Goal: Information Seeking & Learning: Check status

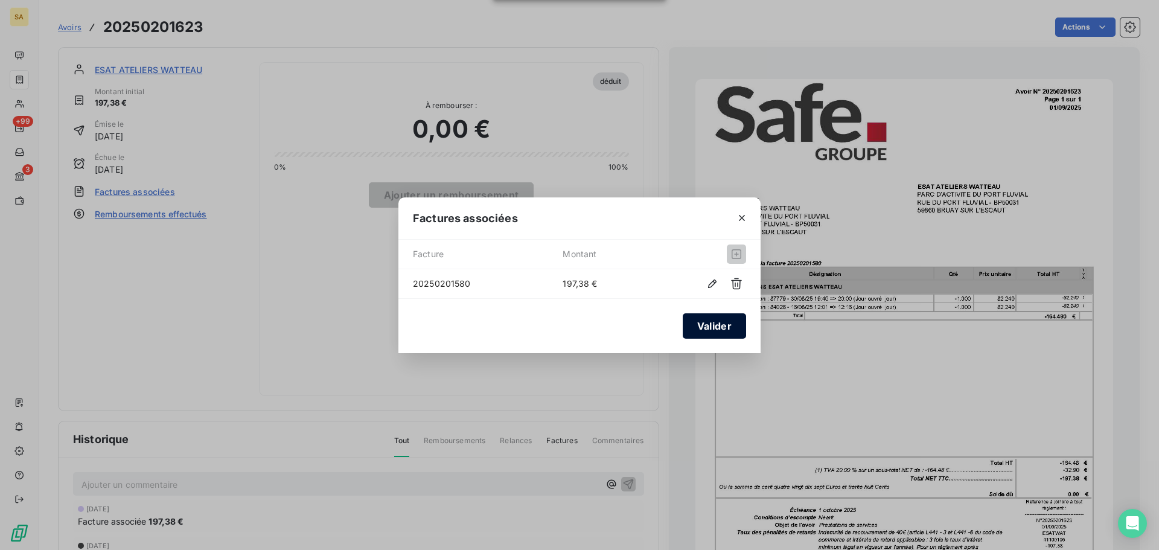
click at [726, 327] on button "Valider" at bounding box center [714, 325] width 63 height 25
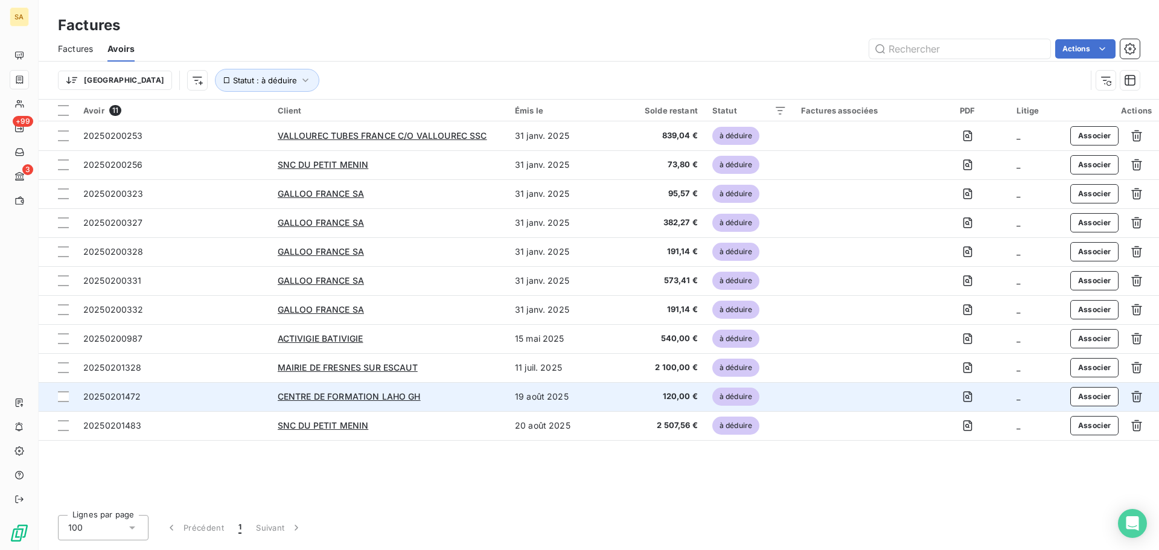
click at [122, 395] on span "20250201472" at bounding box center [112, 396] width 58 height 10
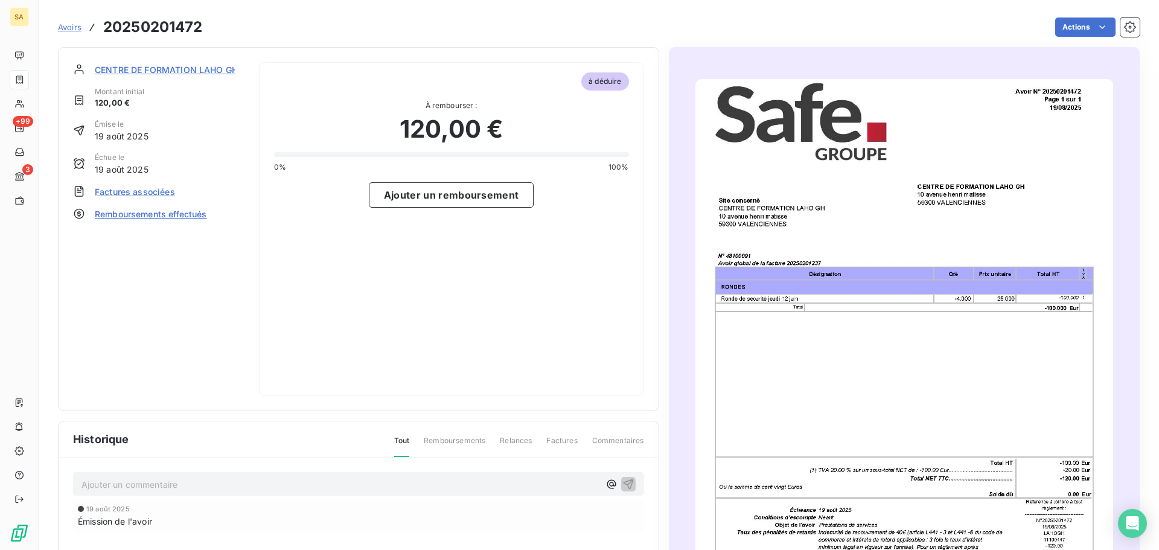
click at [151, 193] on span "Factures associées" at bounding box center [135, 191] width 80 height 13
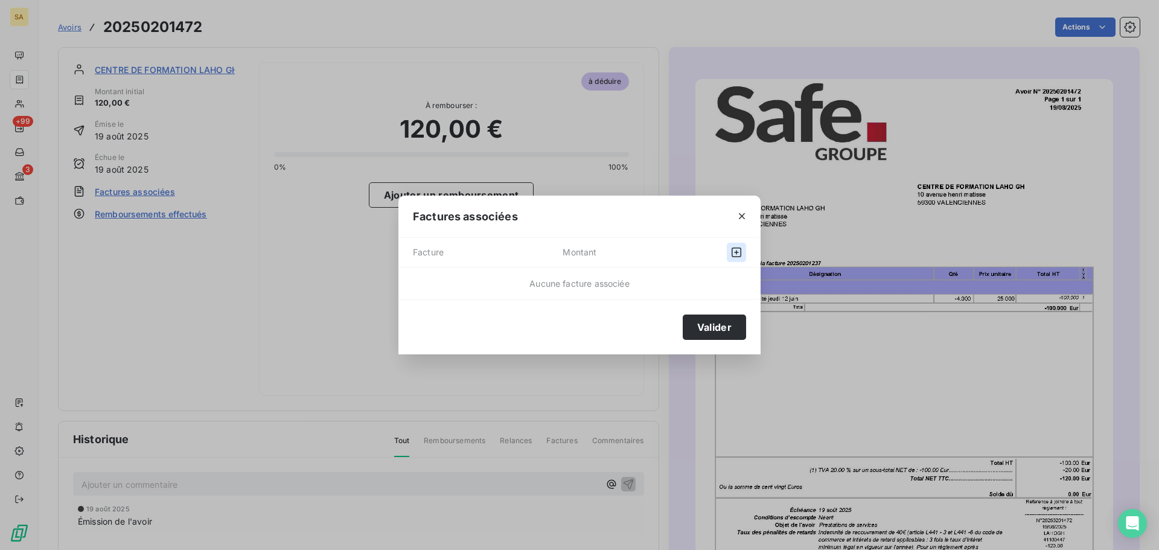
click at [735, 254] on icon "button" at bounding box center [736, 252] width 12 height 12
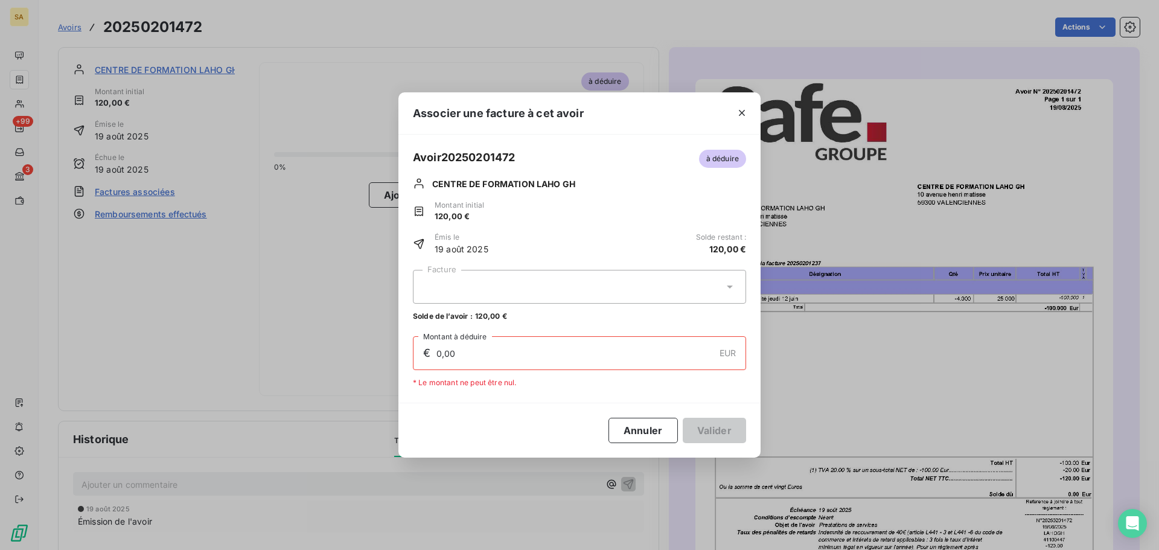
click at [674, 290] on div at bounding box center [579, 287] width 333 height 34
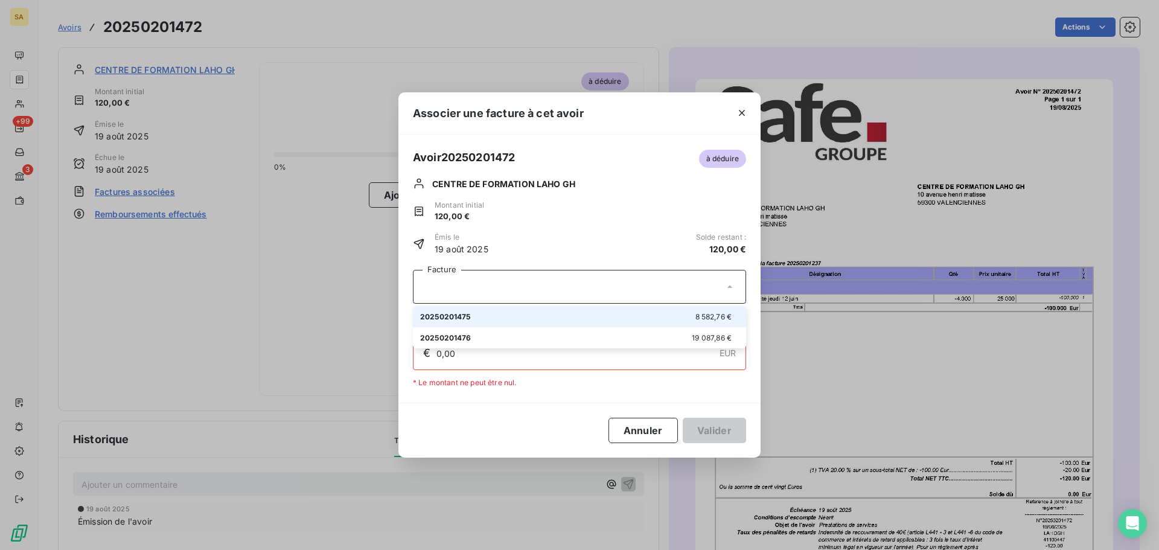
click at [679, 286] on div at bounding box center [579, 287] width 333 height 34
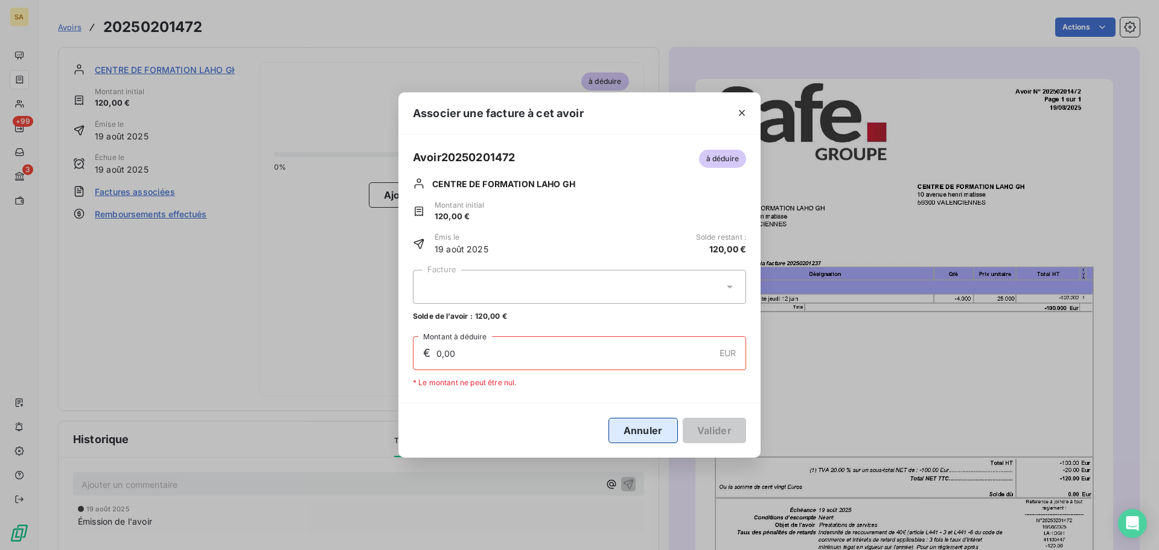
click at [621, 427] on button "Annuler" at bounding box center [642, 430] width 69 height 25
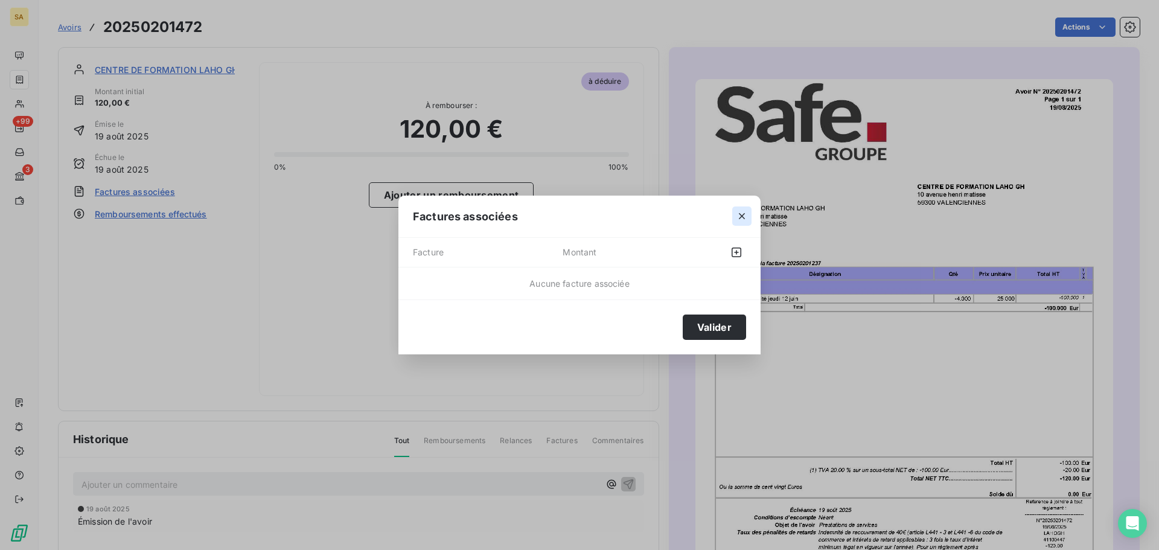
click at [740, 214] on icon "button" at bounding box center [742, 217] width 6 height 6
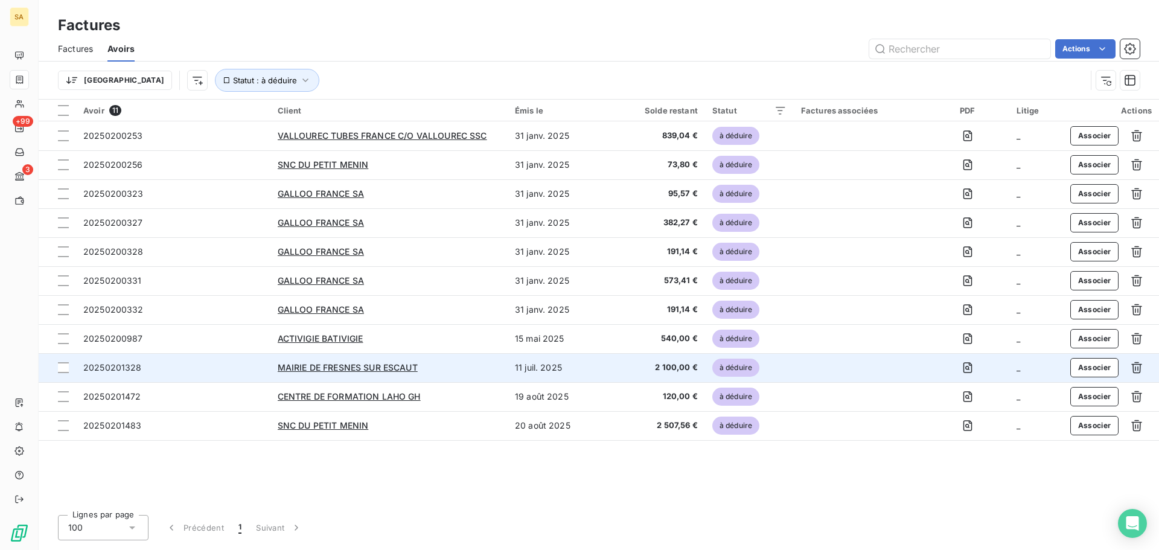
click at [78, 368] on td "20250201328" at bounding box center [173, 367] width 194 height 29
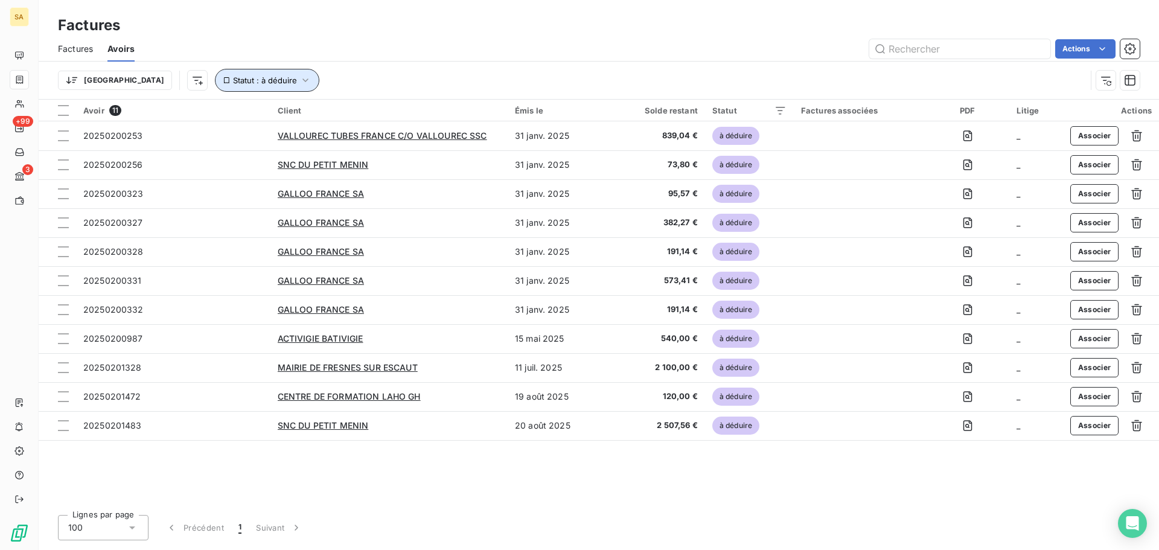
click at [234, 77] on button "Statut : à déduire" at bounding box center [267, 80] width 104 height 23
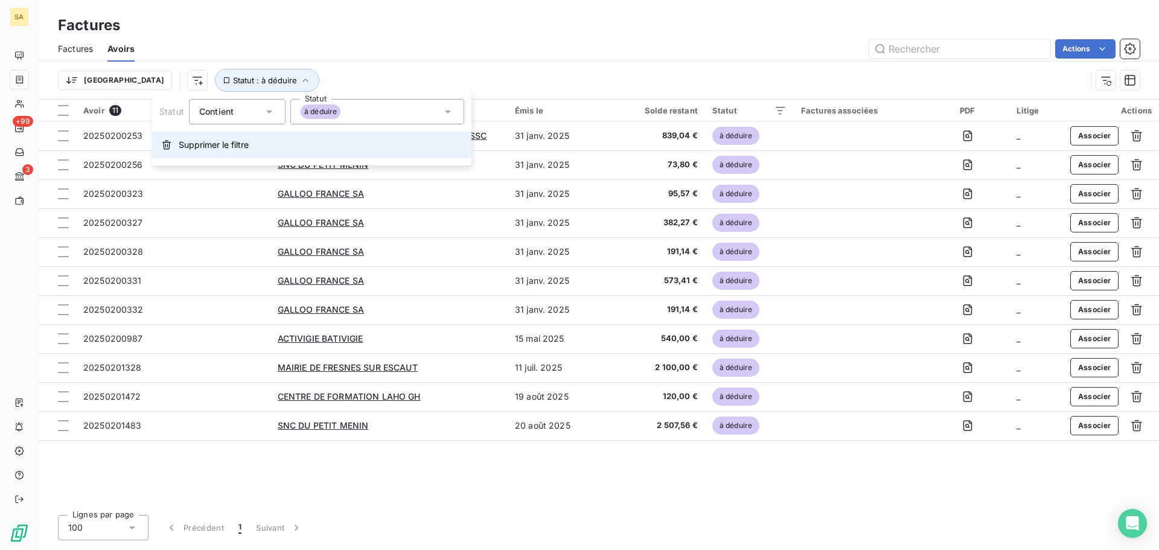
click at [211, 146] on span "Supprimer le filtre" at bounding box center [214, 145] width 70 height 12
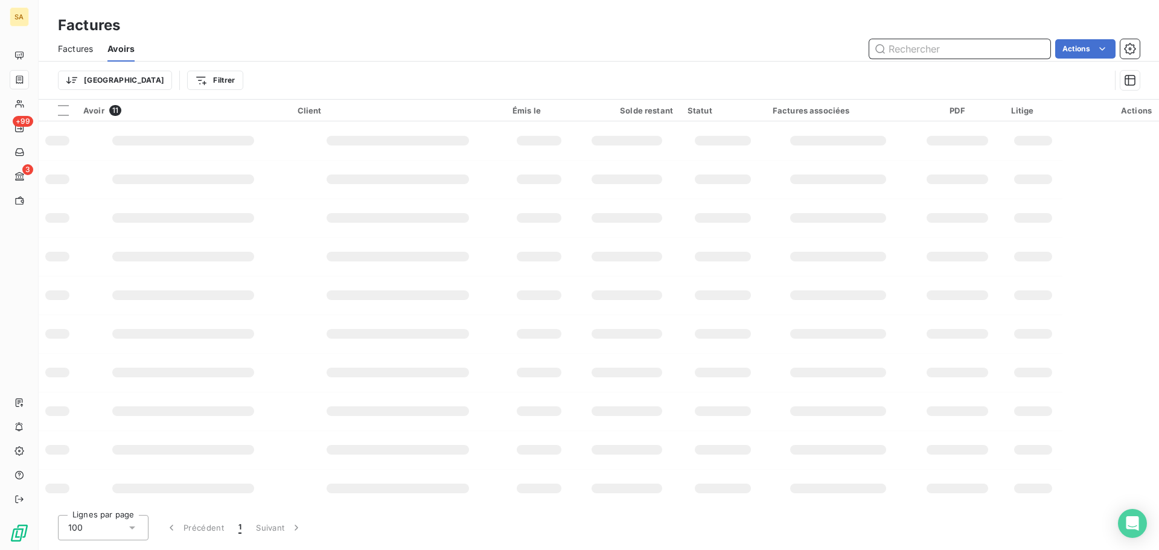
click at [957, 45] on input "text" at bounding box center [959, 48] width 181 height 19
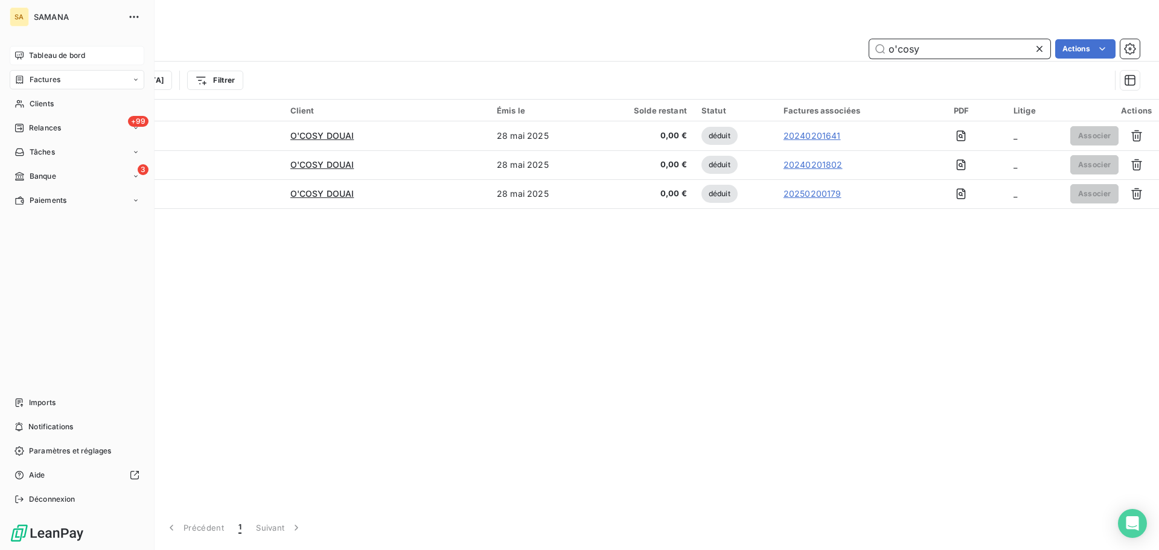
type input "o'cosy"
click at [40, 56] on span "Tableau de bord" at bounding box center [57, 55] width 56 height 11
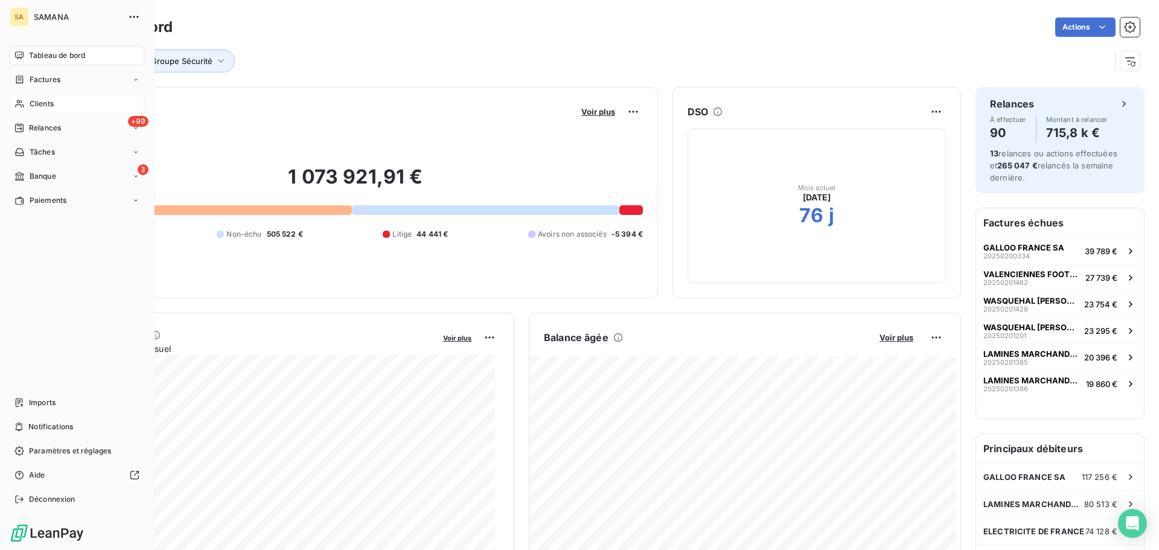
click at [55, 104] on div "Clients" at bounding box center [77, 103] width 135 height 19
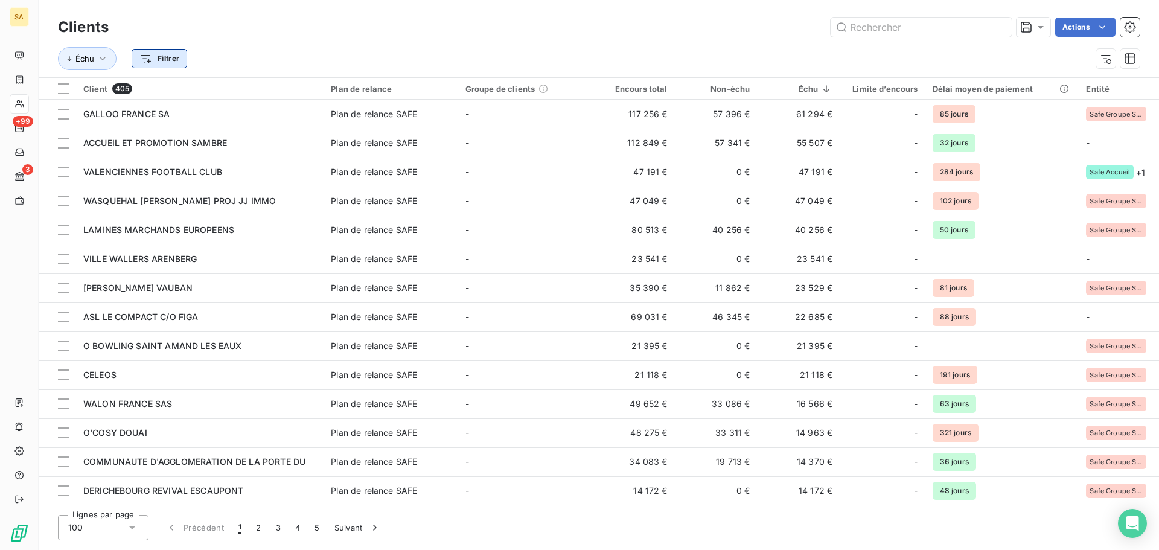
click at [156, 61] on html "SA +99 3 Clients Actions Échu Filtrer Client 405 Plan de relance Groupe de clie…" at bounding box center [579, 275] width 1159 height 550
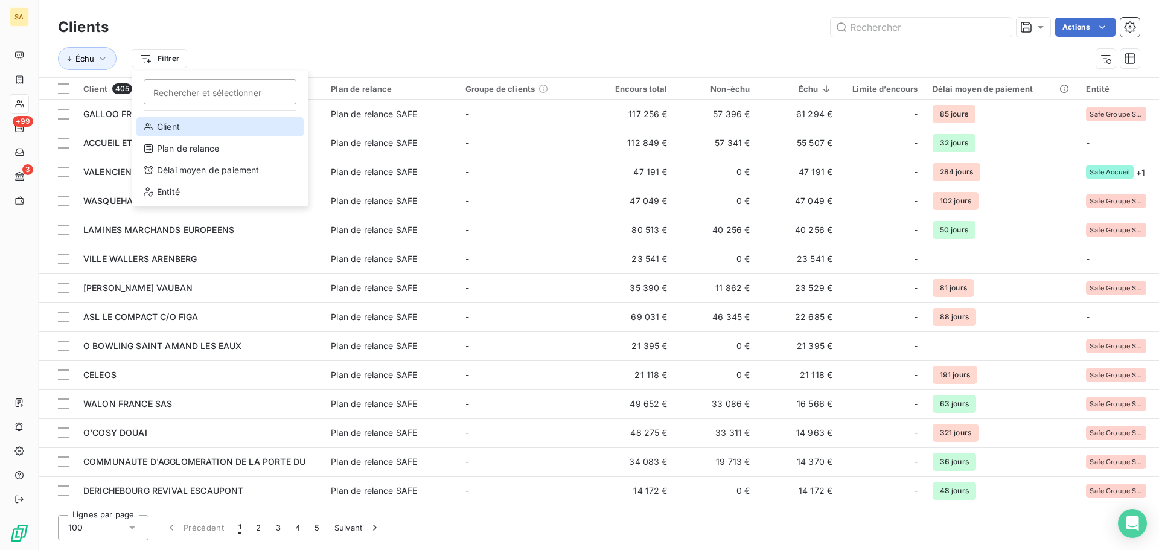
click at [204, 130] on div "Client" at bounding box center [219, 126] width 167 height 19
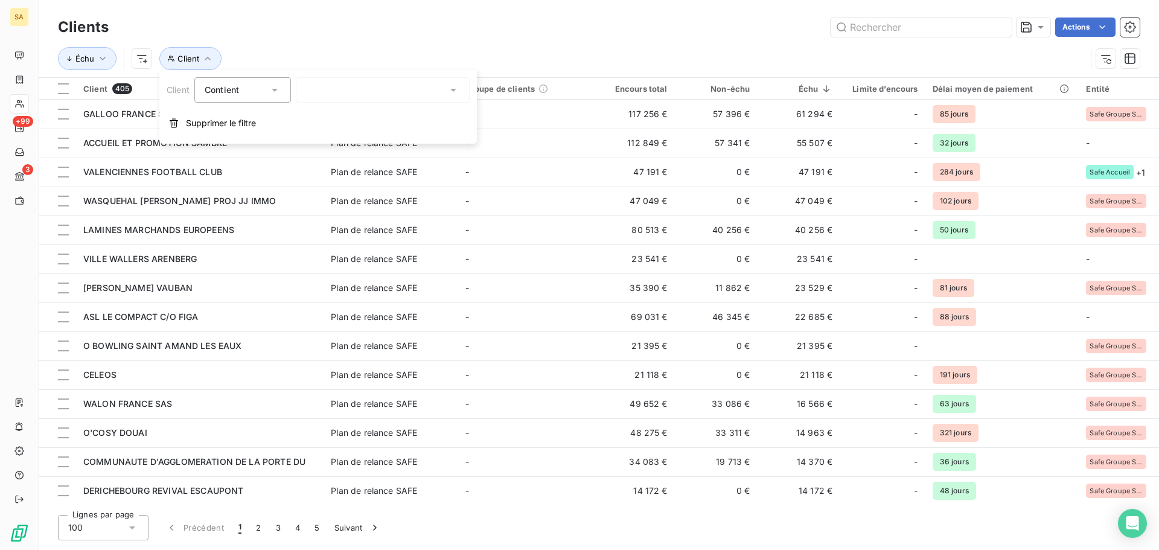
click at [403, 88] on div at bounding box center [383, 89] width 174 height 25
type input "o'cosy"
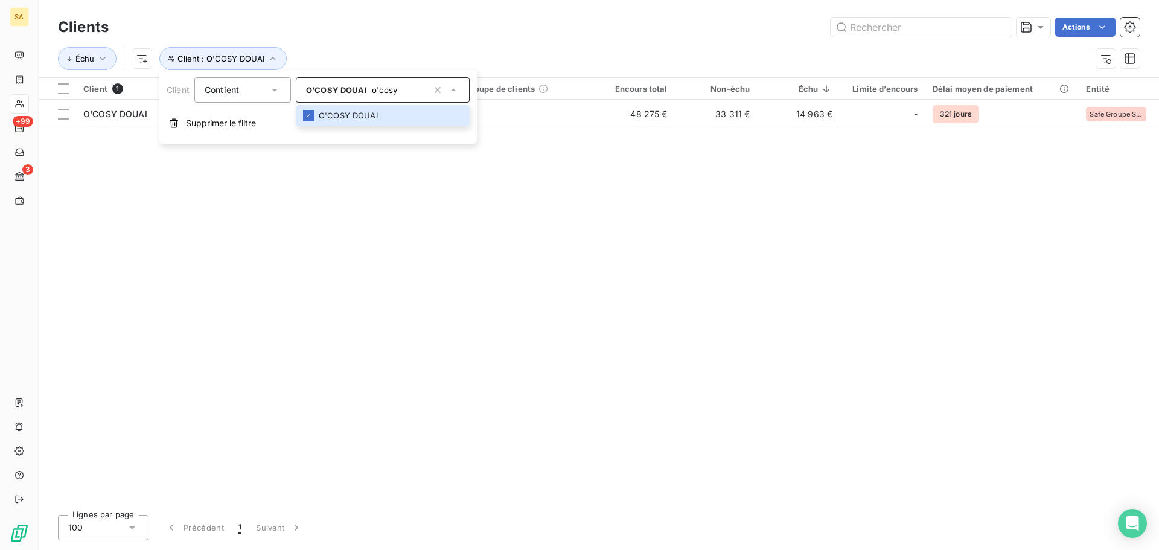
click at [614, 379] on div "Client 1 Plan de relance Groupe de clients Encours total Non-échu Échu Limite d…" at bounding box center [599, 291] width 1120 height 427
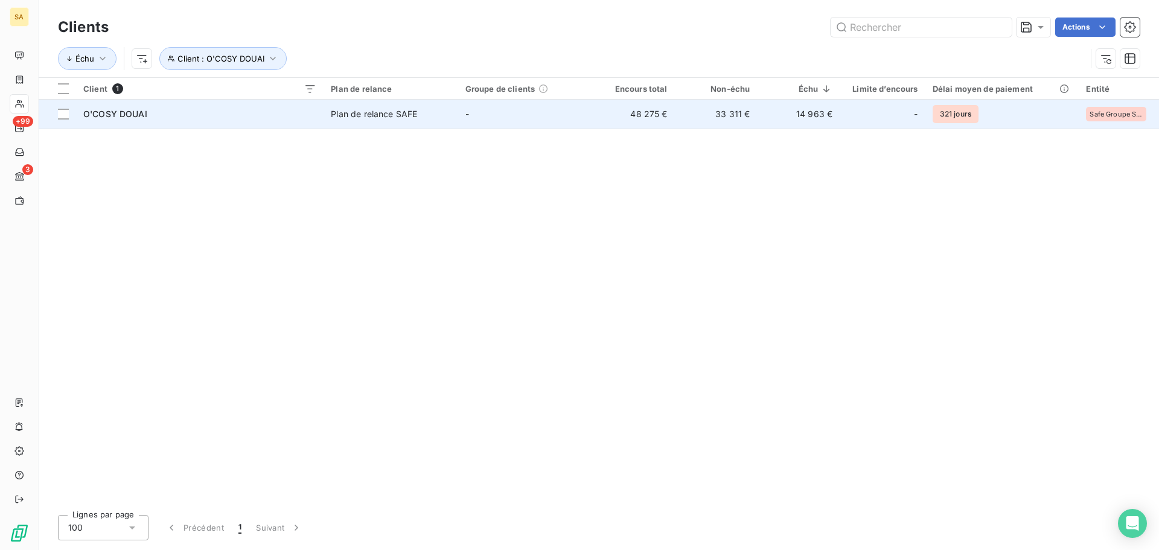
click at [134, 113] on span "O'COSY DOUAI" at bounding box center [115, 114] width 64 height 10
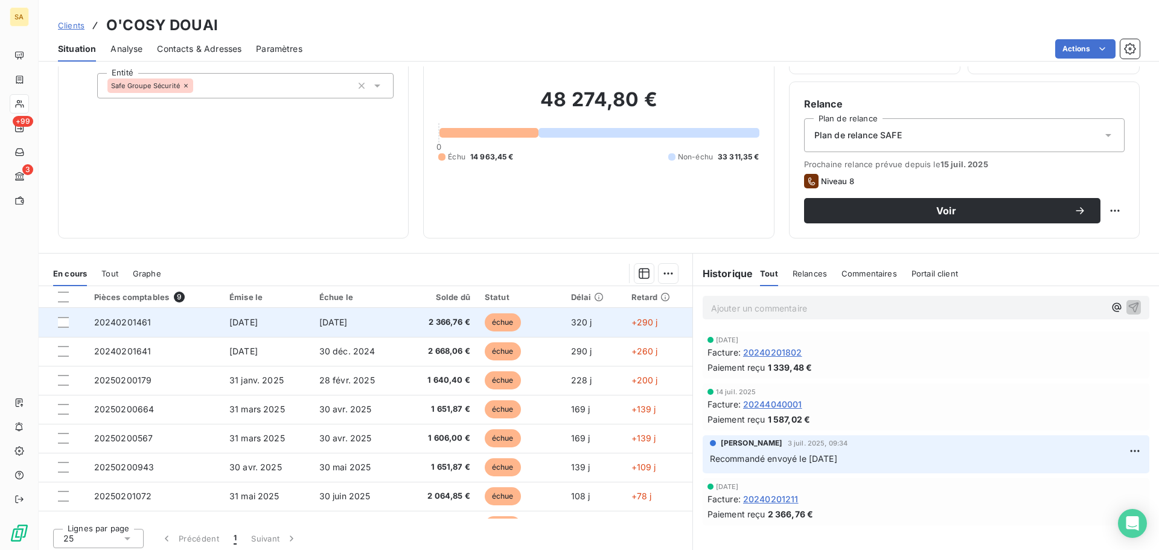
scroll to position [81, 0]
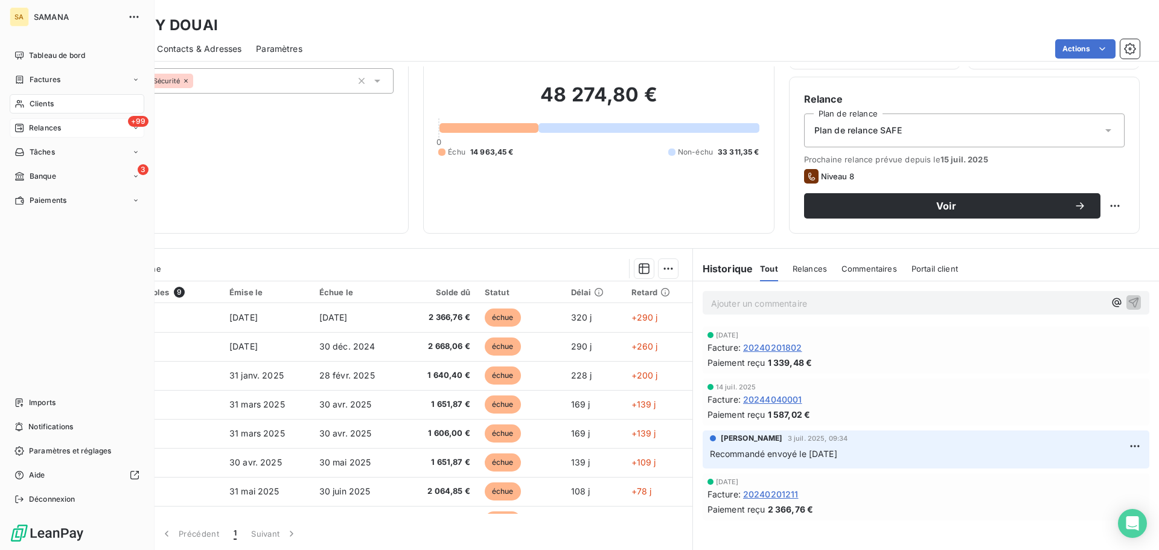
click at [47, 131] on span "Relances" at bounding box center [45, 128] width 32 height 11
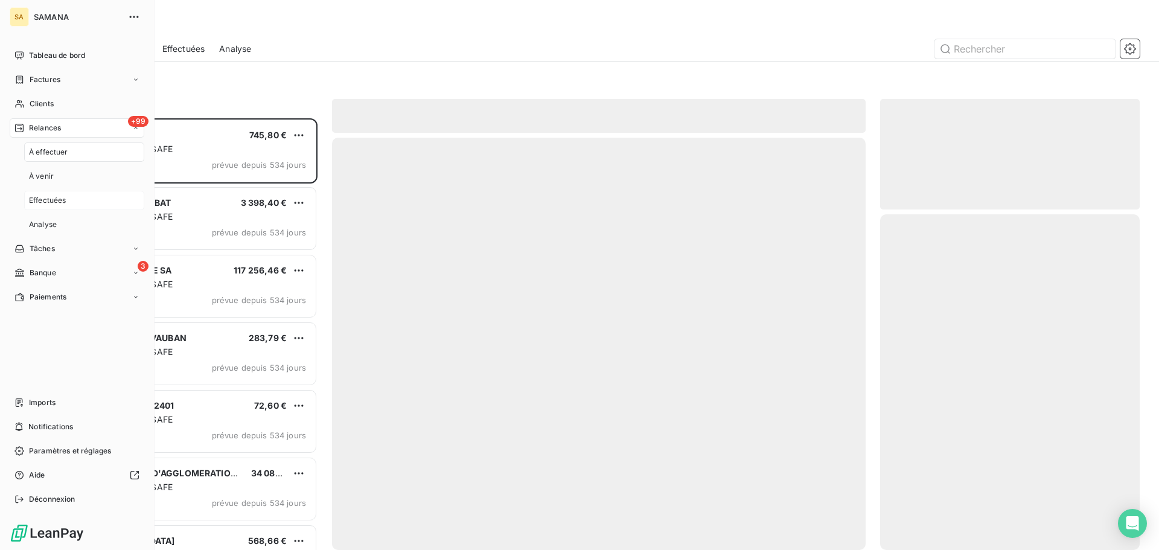
scroll to position [423, 250]
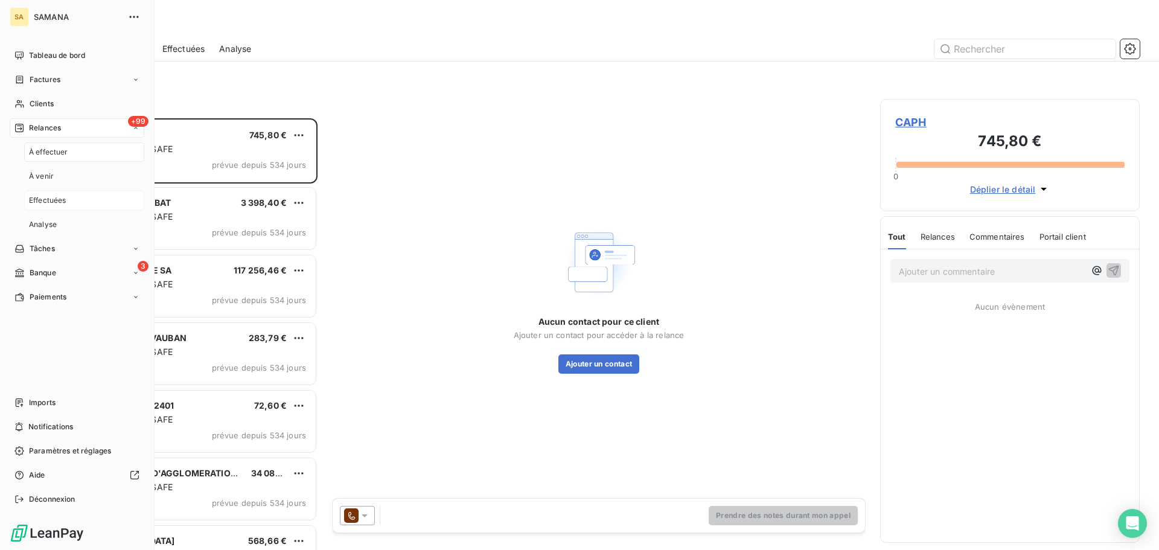
click at [38, 202] on span "Effectuées" at bounding box center [47, 200] width 37 height 11
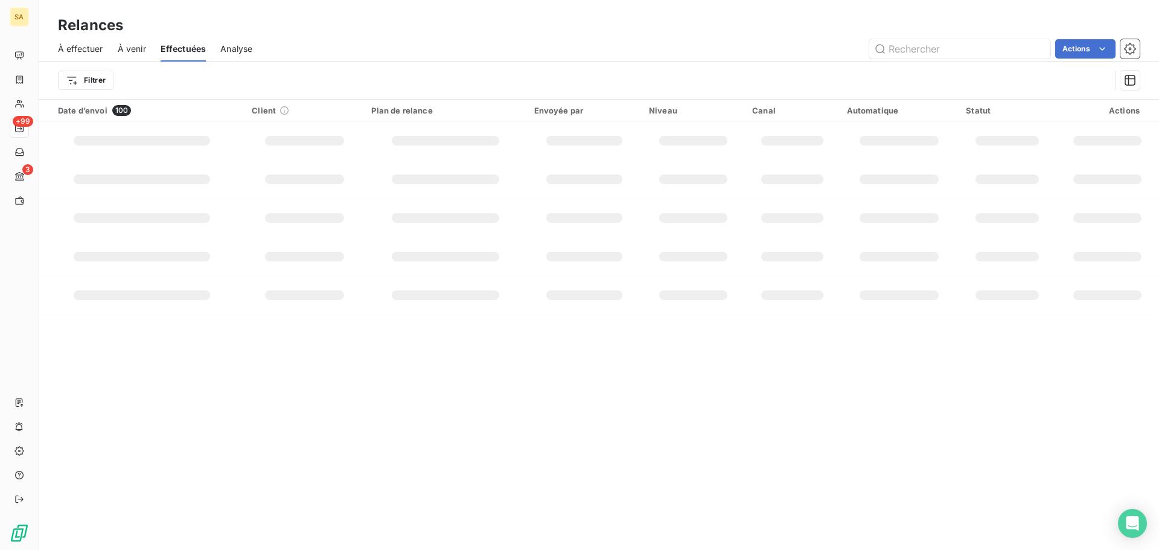
click at [105, 78] on html "SA +99 3 Relances À effectuer À venir Effectuées Analyse Actions Filtrer Date d…" at bounding box center [579, 275] width 1159 height 550
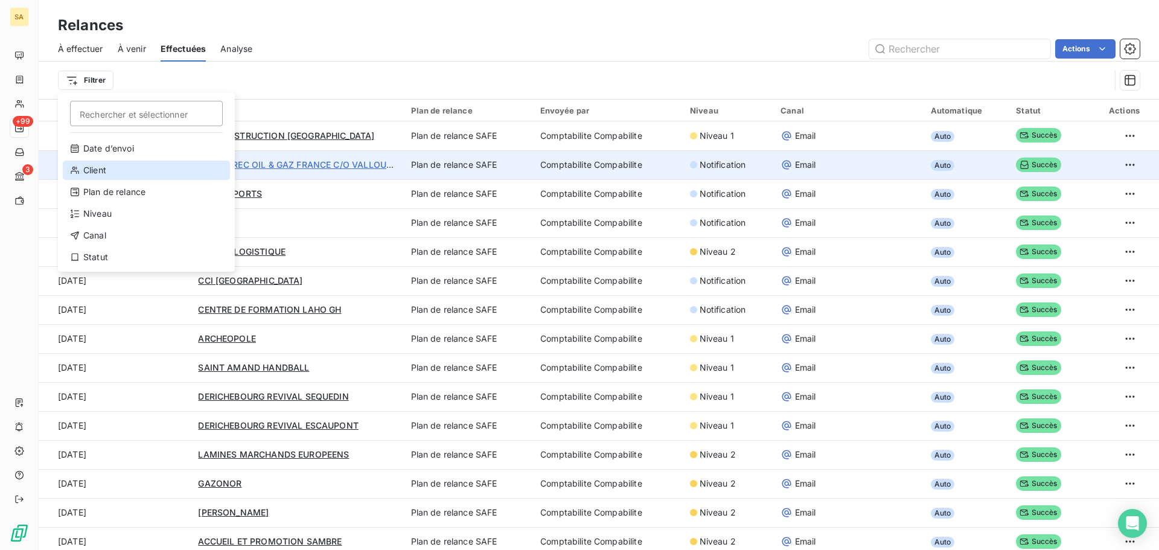
drag, startPoint x: 119, startPoint y: 169, endPoint x: 267, endPoint y: 166, distance: 147.9
click at [120, 169] on div "Client" at bounding box center [146, 170] width 167 height 19
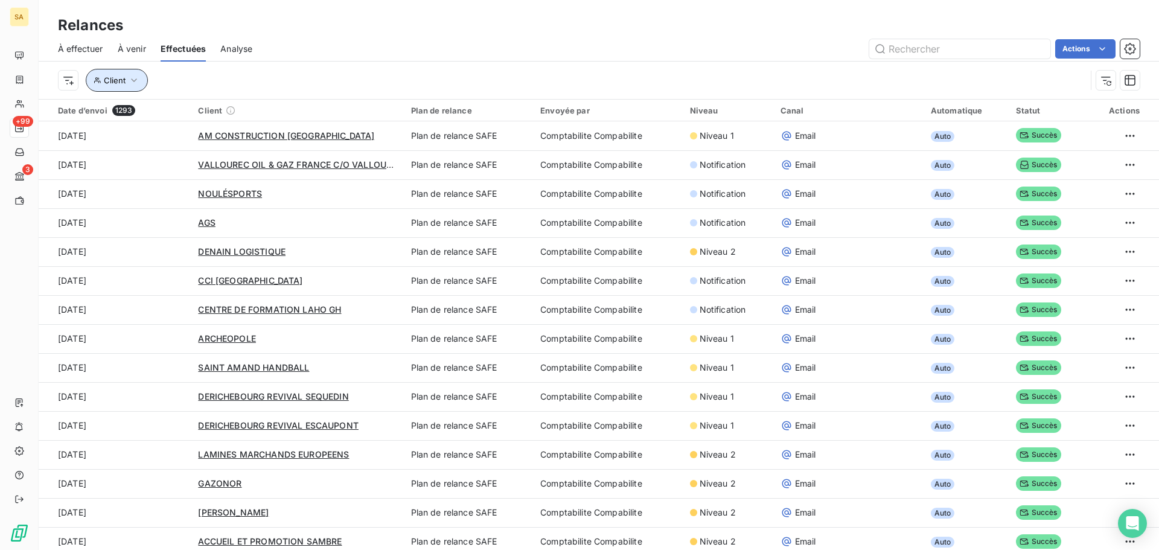
click at [121, 80] on span "Client" at bounding box center [115, 80] width 22 height 10
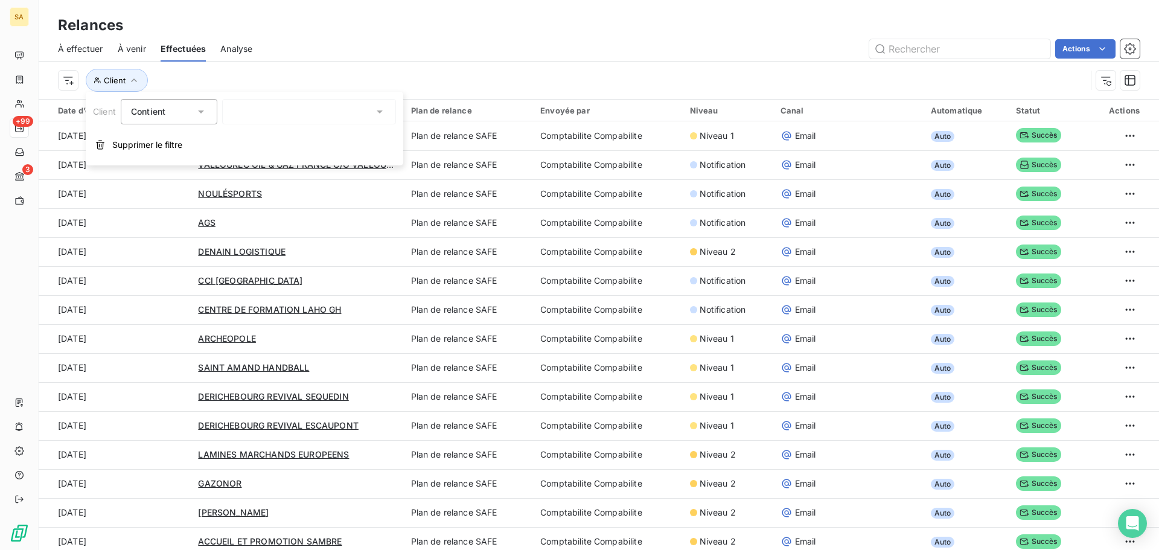
click at [291, 125] on div "Client Contient is Supprimer le filtre" at bounding box center [244, 129] width 317 height 74
click at [298, 113] on div at bounding box center [309, 111] width 174 height 25
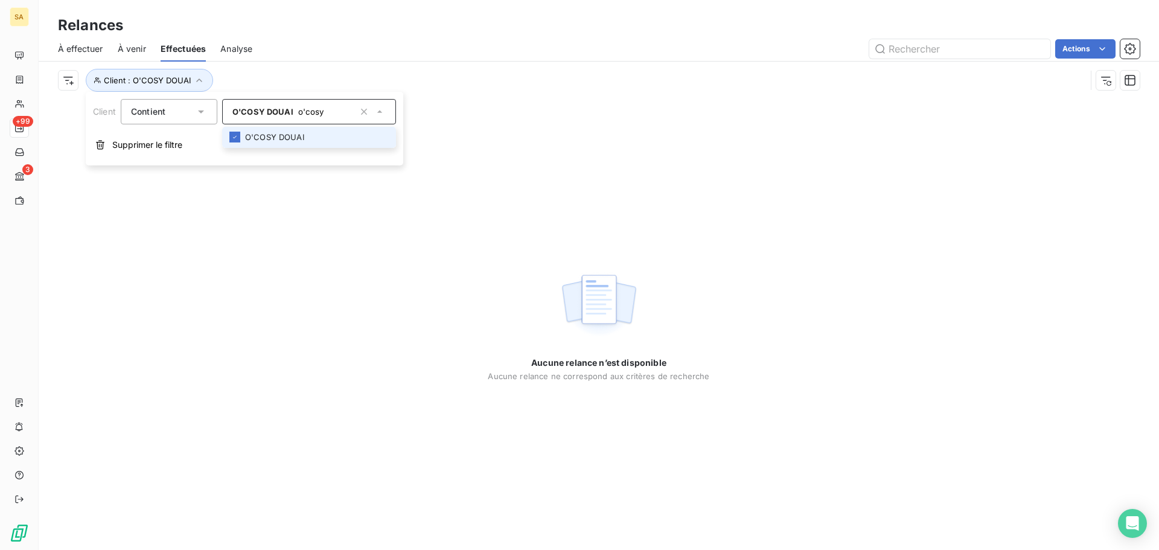
type input "o'cosy"
click at [293, 142] on li "O'COSY DOUAI" at bounding box center [309, 137] width 174 height 21
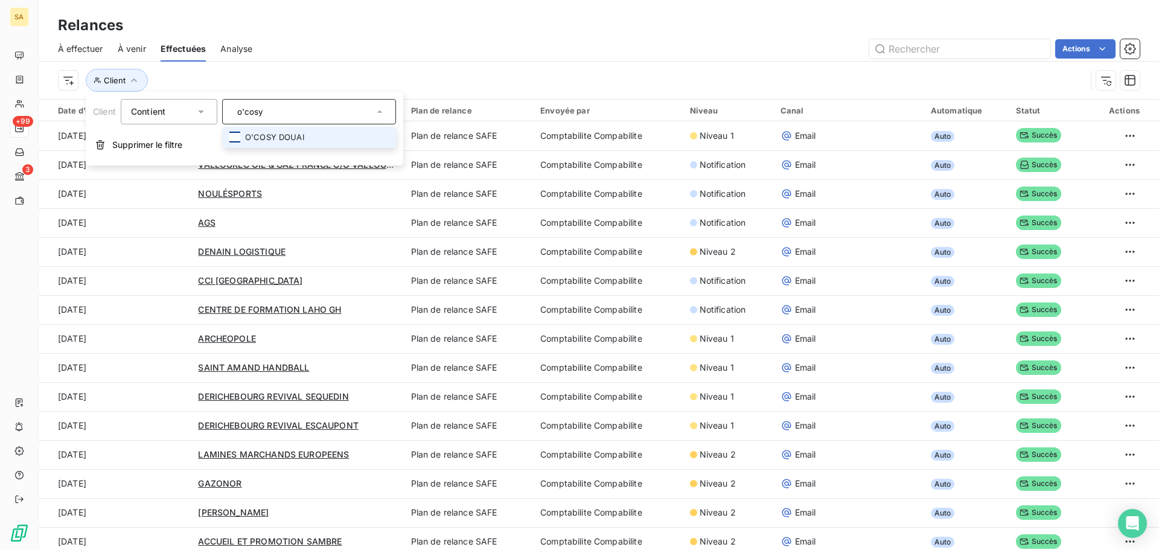
click at [234, 134] on div at bounding box center [234, 137] width 11 height 11
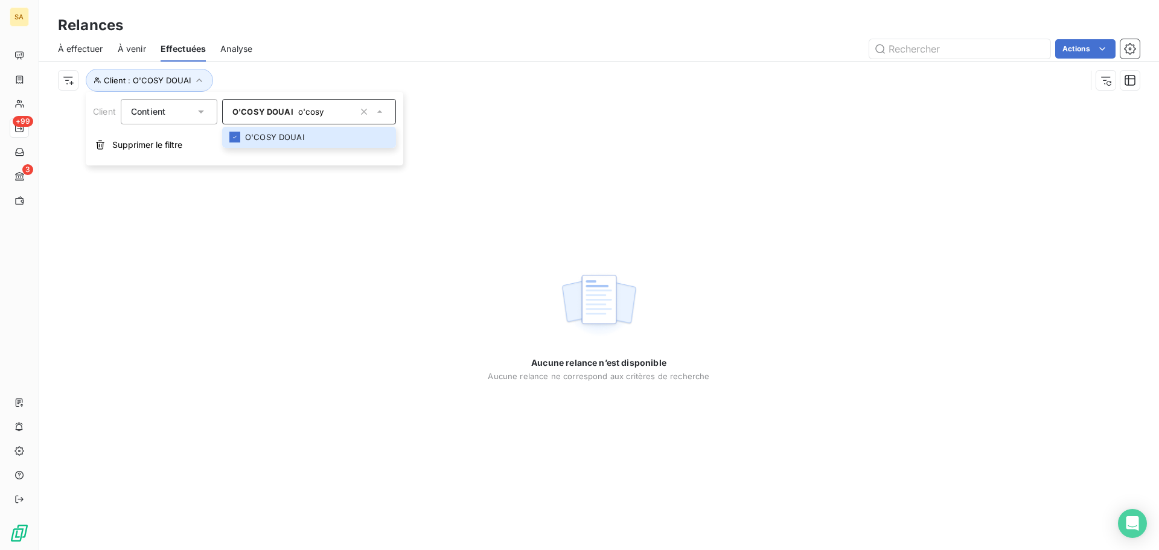
click at [327, 80] on div "Client : O'COSY DOUAI" at bounding box center [572, 80] width 1028 height 23
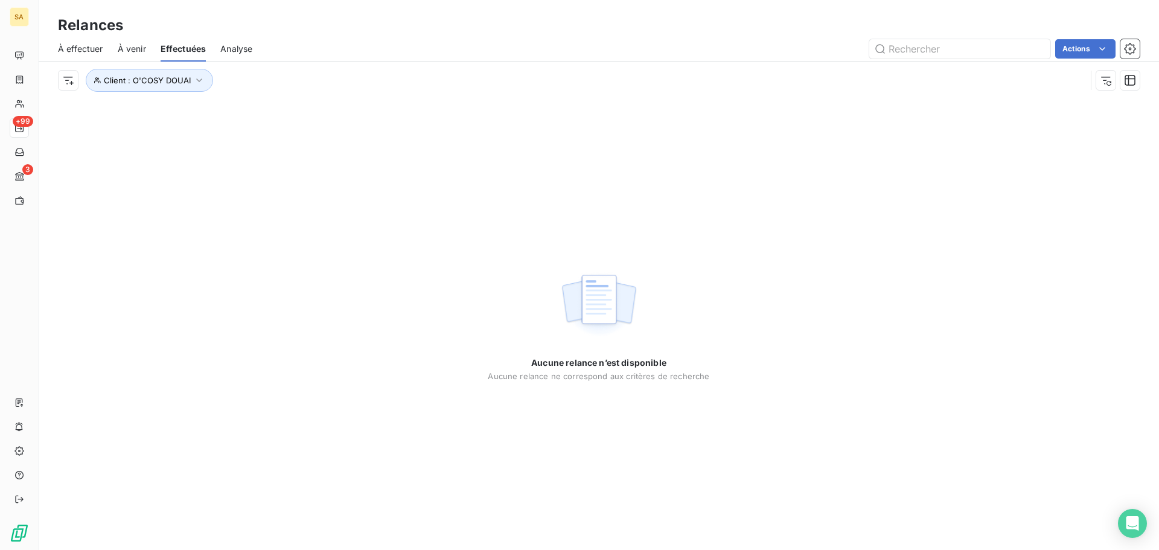
click at [236, 48] on span "Analyse" at bounding box center [236, 49] width 32 height 12
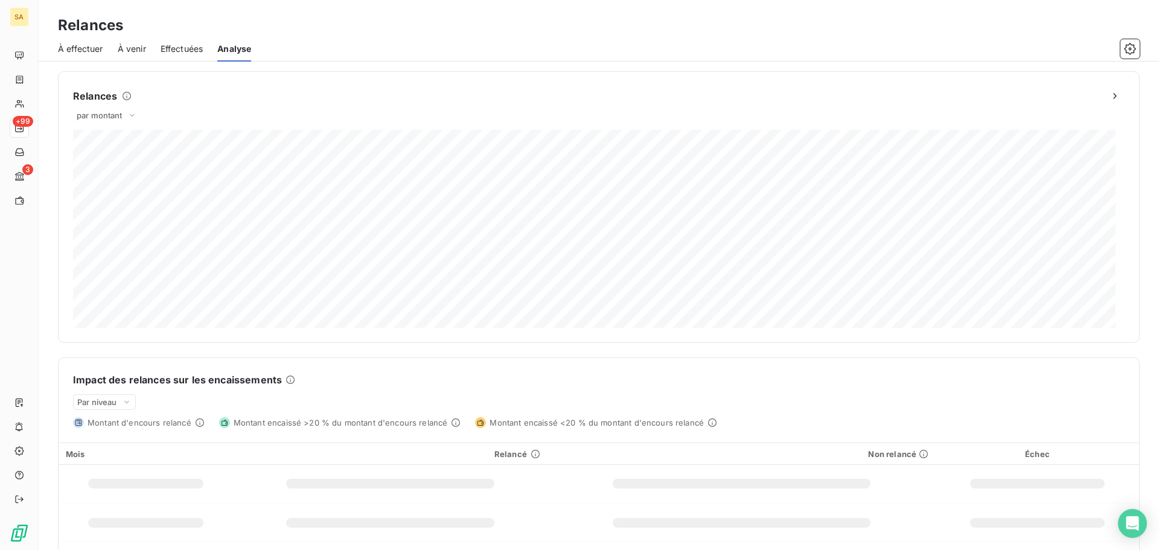
click at [142, 48] on span "À venir" at bounding box center [132, 49] width 28 height 12
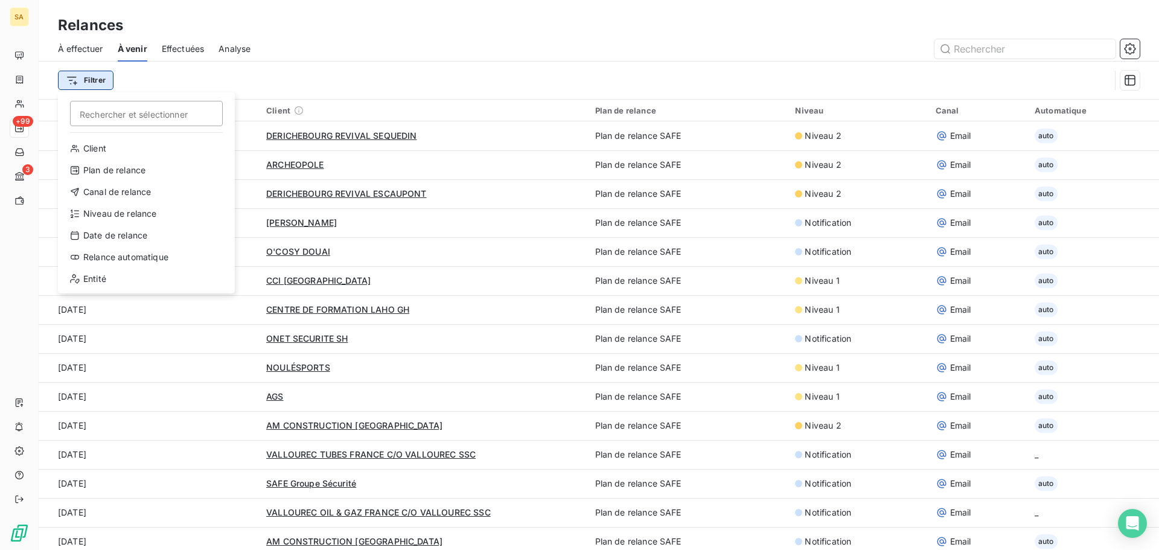
click at [100, 81] on html "SA +99 3 Relances À effectuer À venir Effectuées Analyse Filtrer Rechercher et …" at bounding box center [579, 275] width 1159 height 550
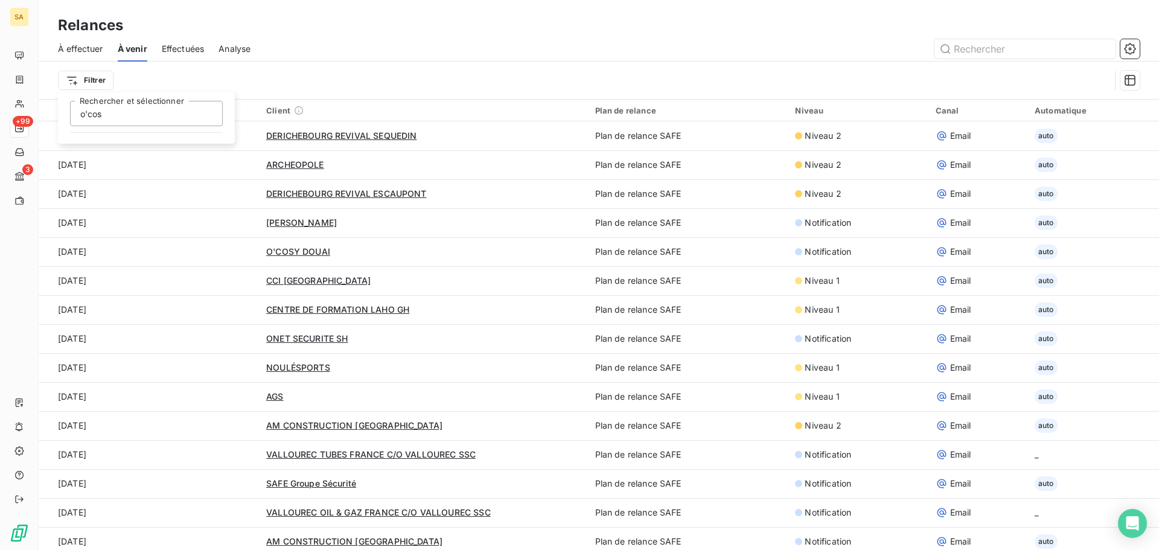
type input "o'cosy"
click at [106, 79] on html "SA +99 3 Relances À effectuer À venir Effectuées Analyse Filtrer o'cosy Recherc…" at bounding box center [579, 275] width 1159 height 550
click at [91, 78] on html "SA +99 3 Relances À effectuer À venir Effectuées Analyse Filtrer Date de relanc…" at bounding box center [579, 275] width 1159 height 550
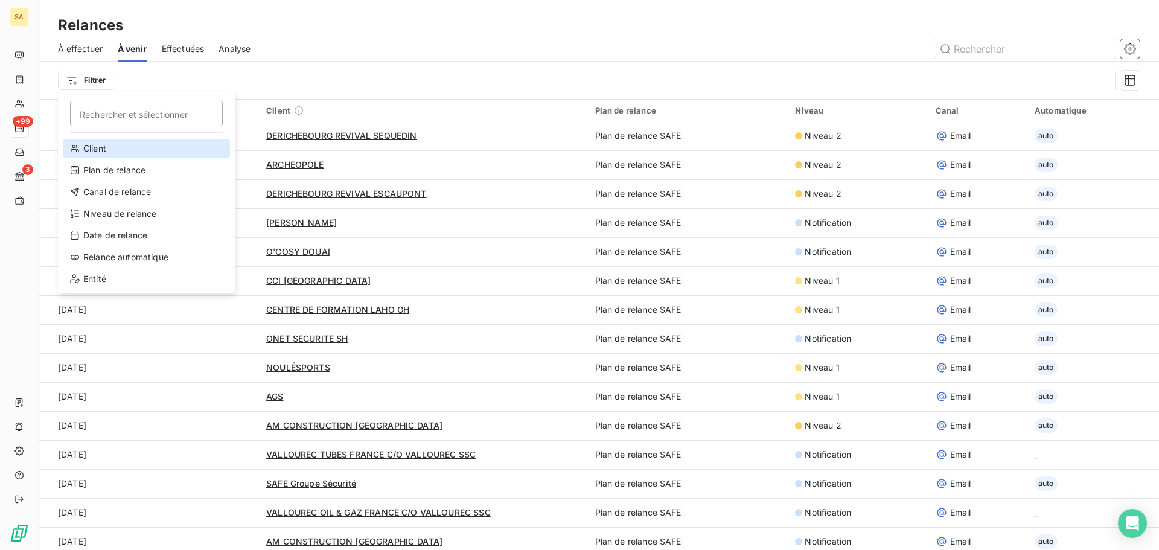
click at [101, 152] on div "Client" at bounding box center [146, 148] width 167 height 19
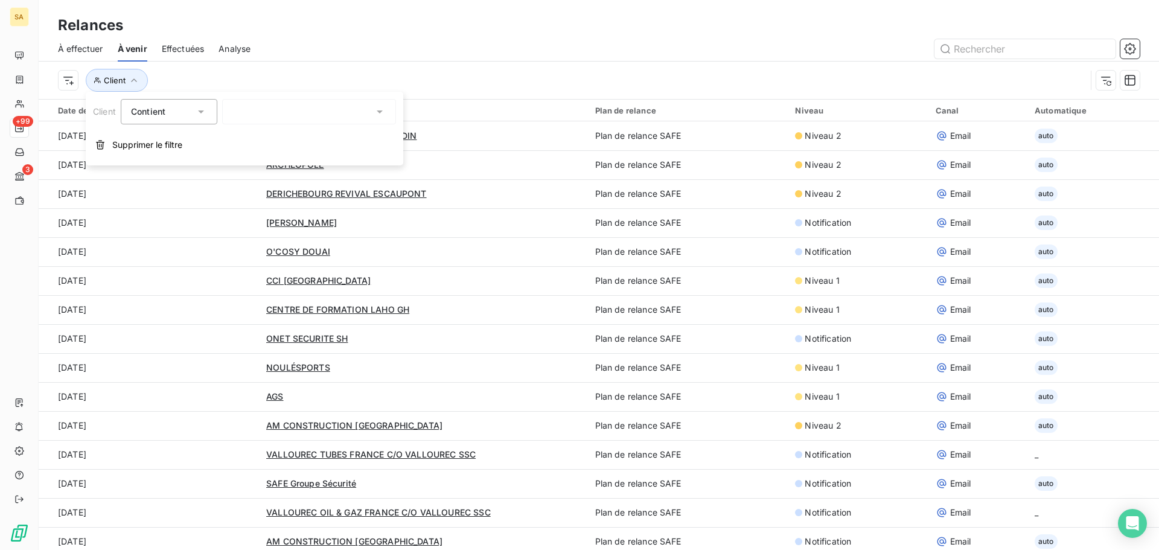
click at [316, 112] on div at bounding box center [309, 111] width 174 height 25
type input "o'cosy"
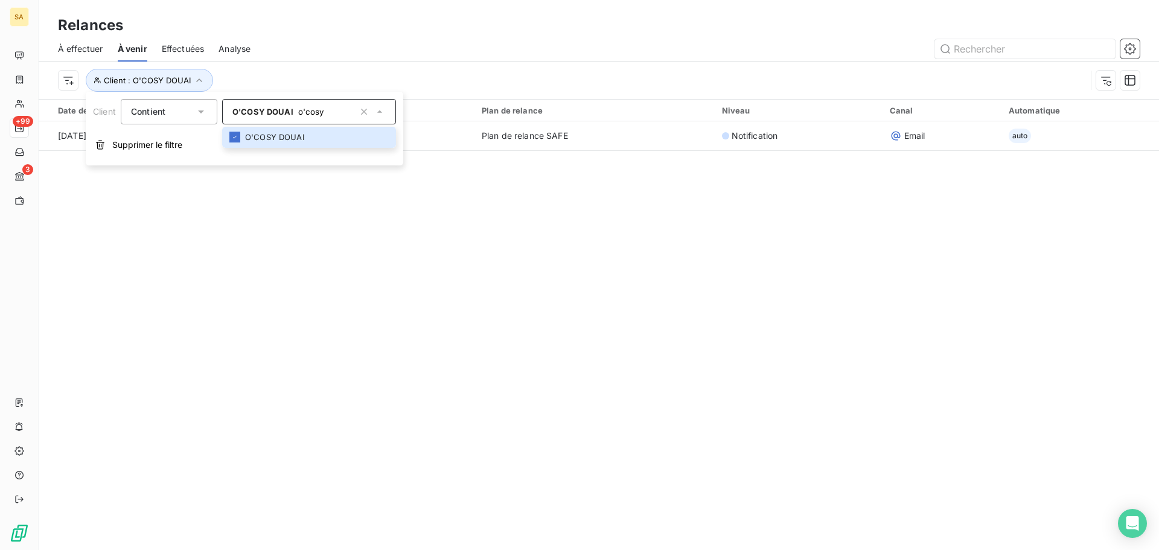
click at [569, 282] on div "Relances À effectuer À venir Effectuées Analyse Client : O'COSY DOUAI Date de r…" at bounding box center [599, 275] width 1120 height 550
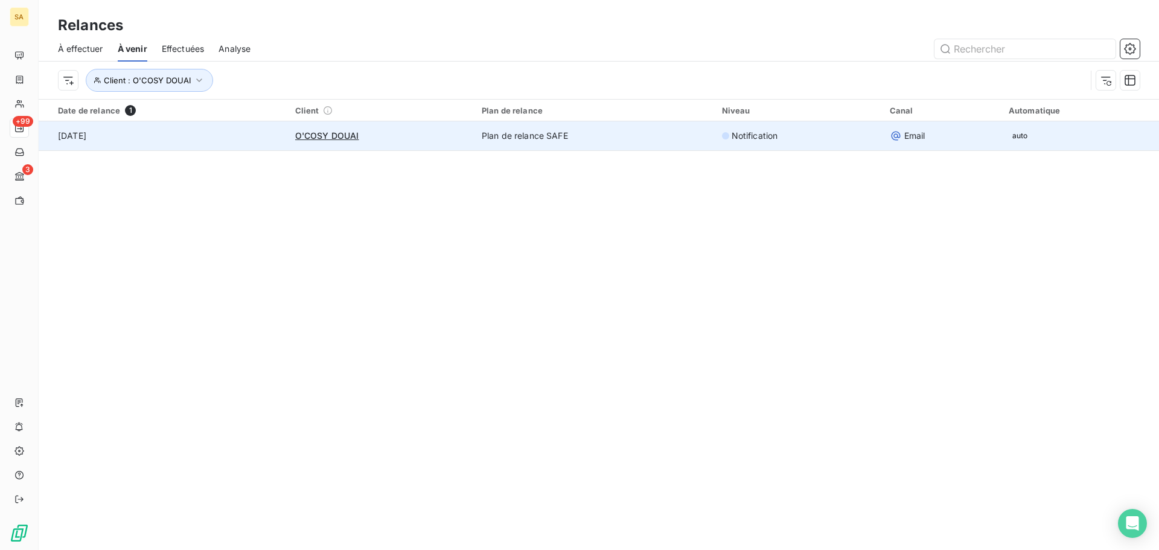
click at [94, 139] on td "[DATE]" at bounding box center [163, 135] width 249 height 29
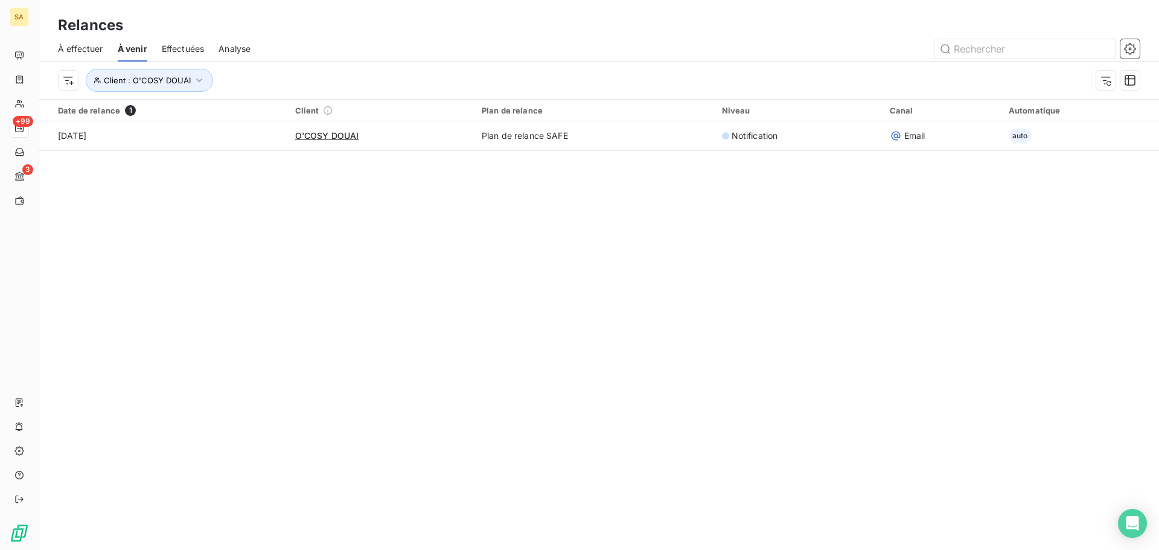
drag, startPoint x: 241, startPoint y: 48, endPoint x: 222, endPoint y: 48, distance: 19.9
click at [241, 48] on span "Analyse" at bounding box center [235, 49] width 32 height 12
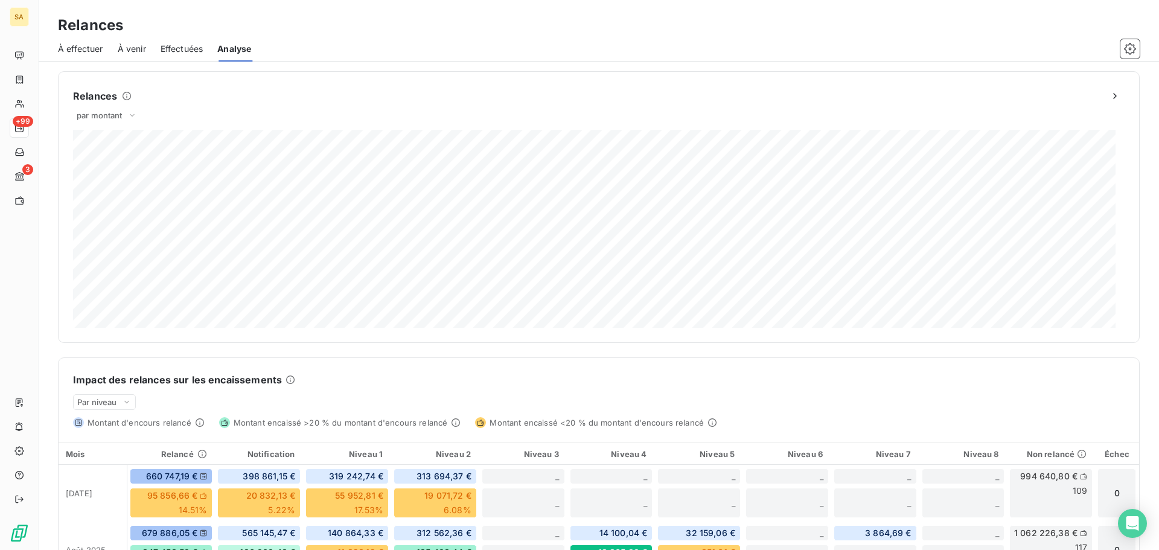
click at [191, 48] on span "Effectuées" at bounding box center [182, 49] width 43 height 12
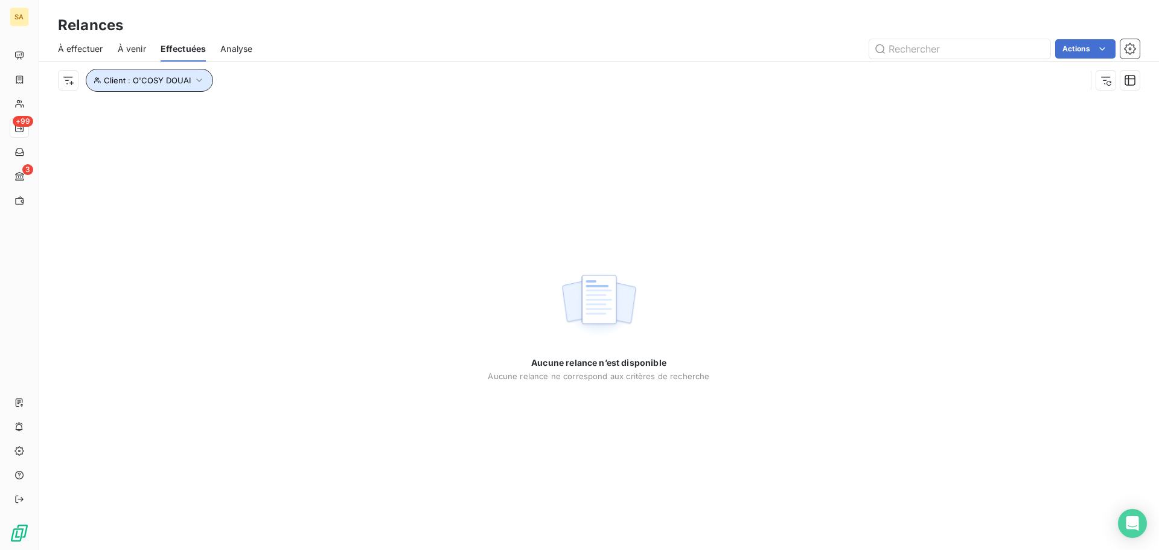
click at [196, 83] on icon "button" at bounding box center [199, 80] width 12 height 12
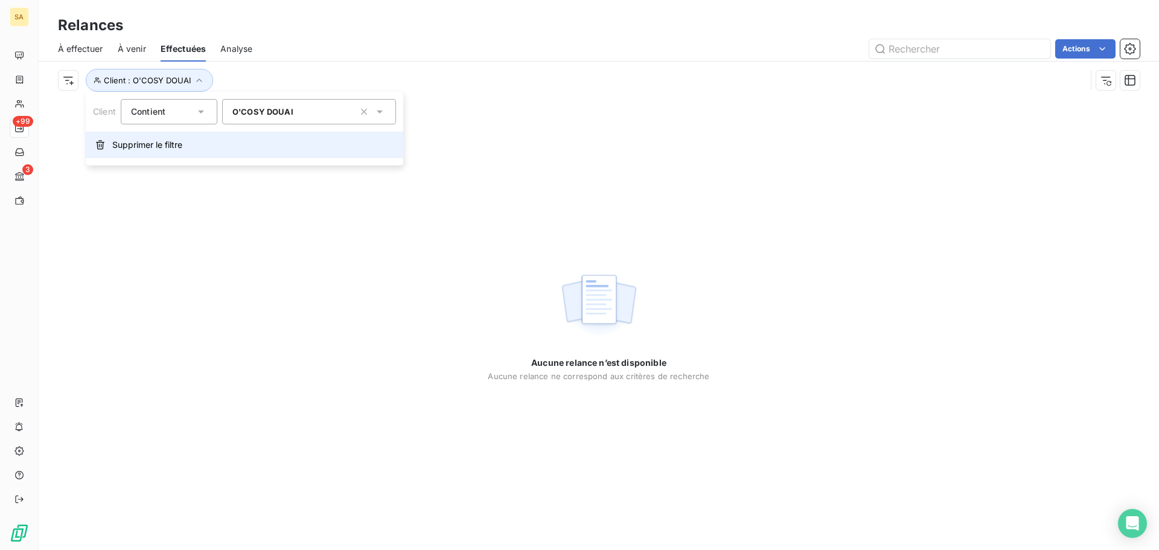
click at [161, 141] on span "Supprimer le filtre" at bounding box center [147, 145] width 70 height 12
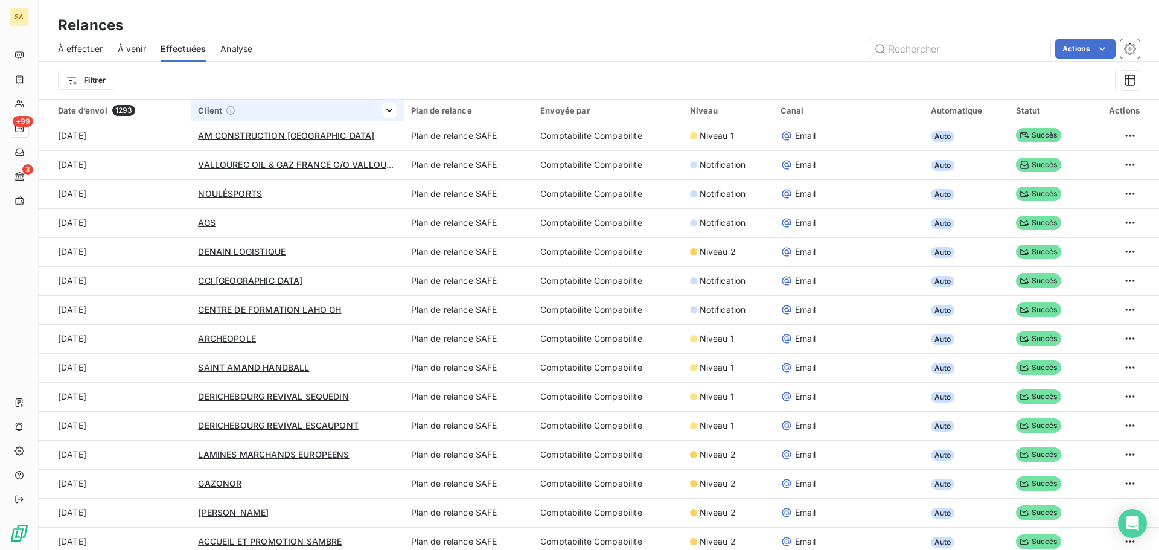
click at [279, 107] on div "Client" at bounding box center [297, 111] width 198 height 10
click at [388, 112] on html "SA +99 3 Relances À effectuer À venir Effectuées Analyse Actions Filtrer Date d…" at bounding box center [579, 275] width 1159 height 550
click at [353, 142] on div at bounding box center [295, 142] width 174 height 25
type input "o'"
click at [224, 168] on div at bounding box center [220, 167] width 11 height 11
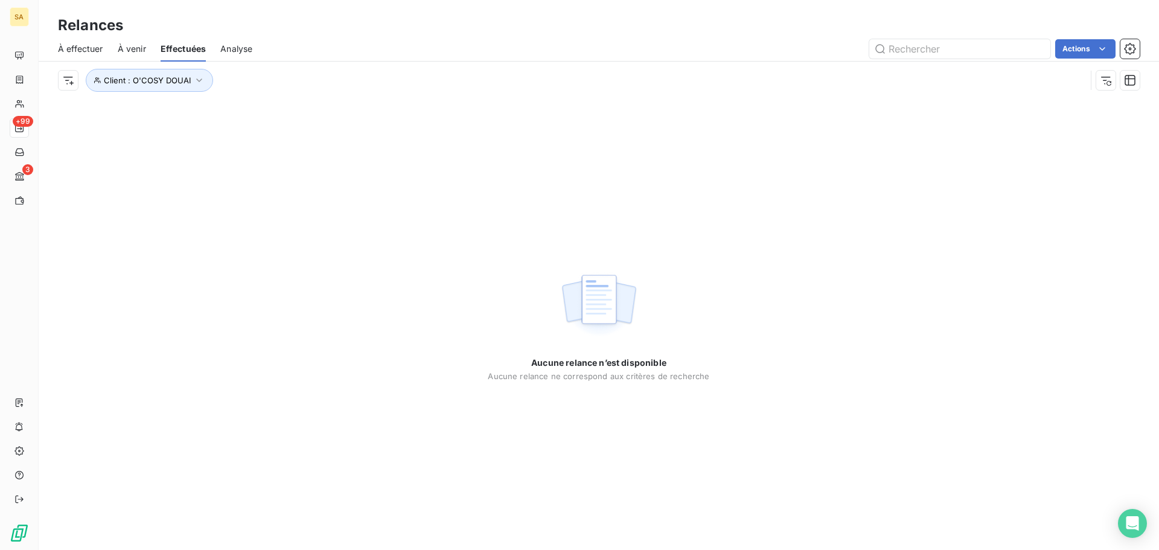
click at [276, 215] on div "Aucune relance n’est disponible Aucune relance ne correspond aux critères de re…" at bounding box center [599, 324] width 1120 height 451
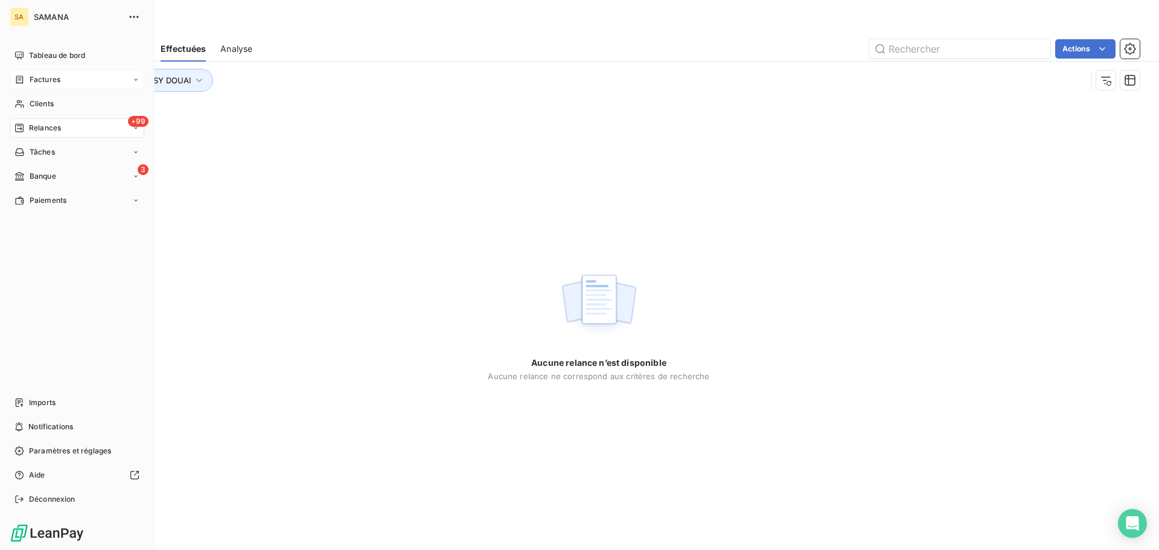
click at [43, 79] on span "Factures" at bounding box center [45, 79] width 31 height 11
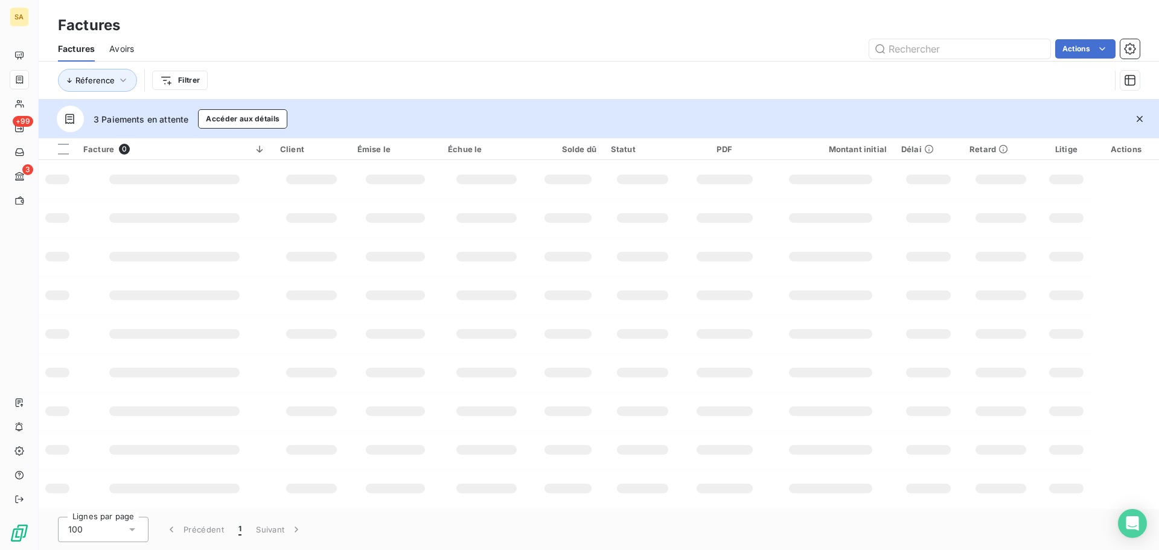
click at [295, 73] on div "Réference Filtrer" at bounding box center [584, 80] width 1052 height 23
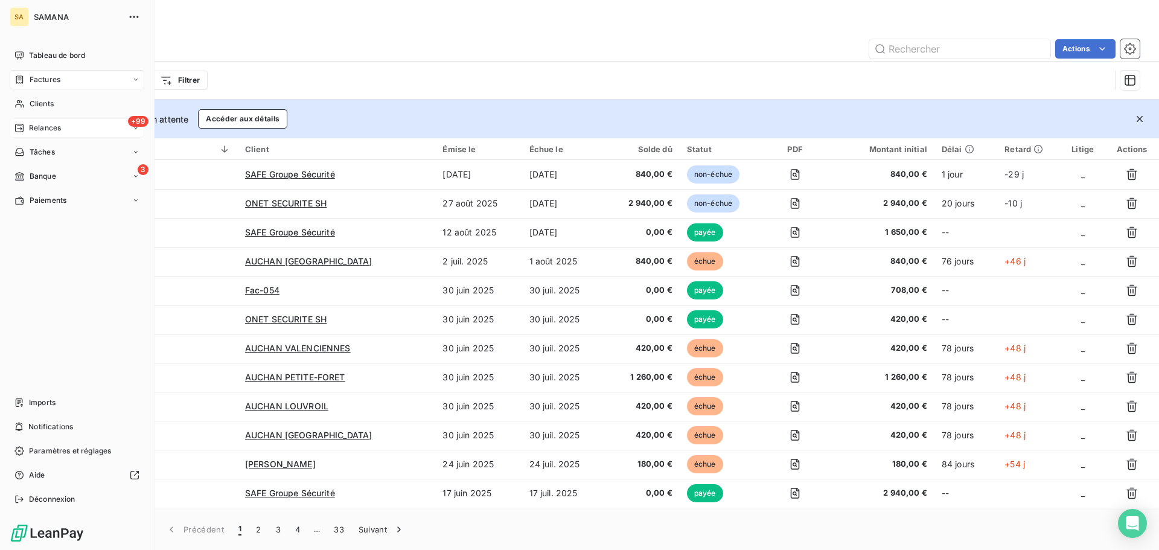
click at [49, 127] on span "Relances" at bounding box center [45, 128] width 32 height 11
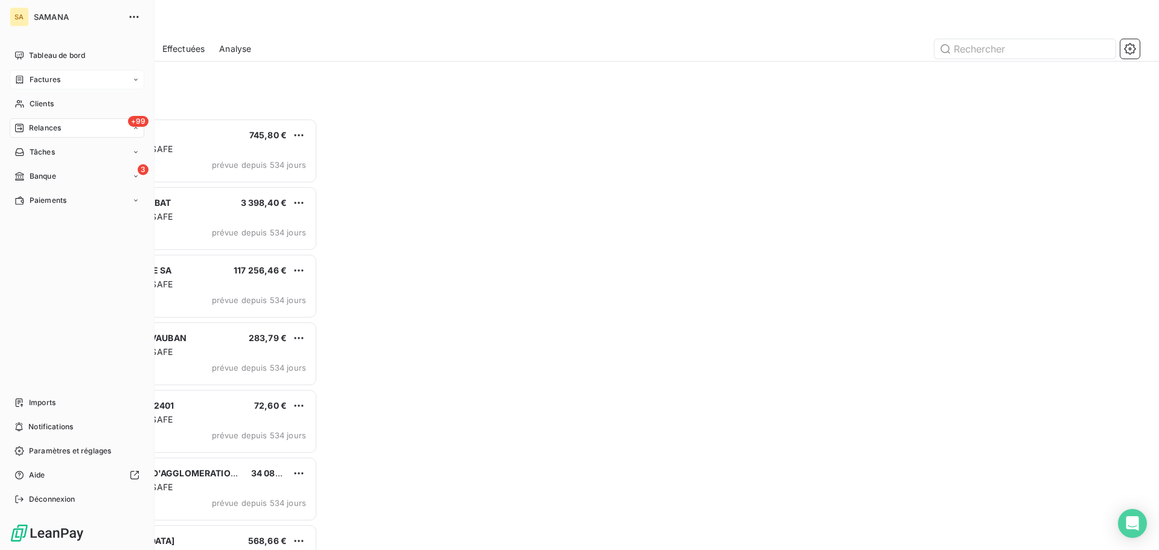
scroll to position [423, 250]
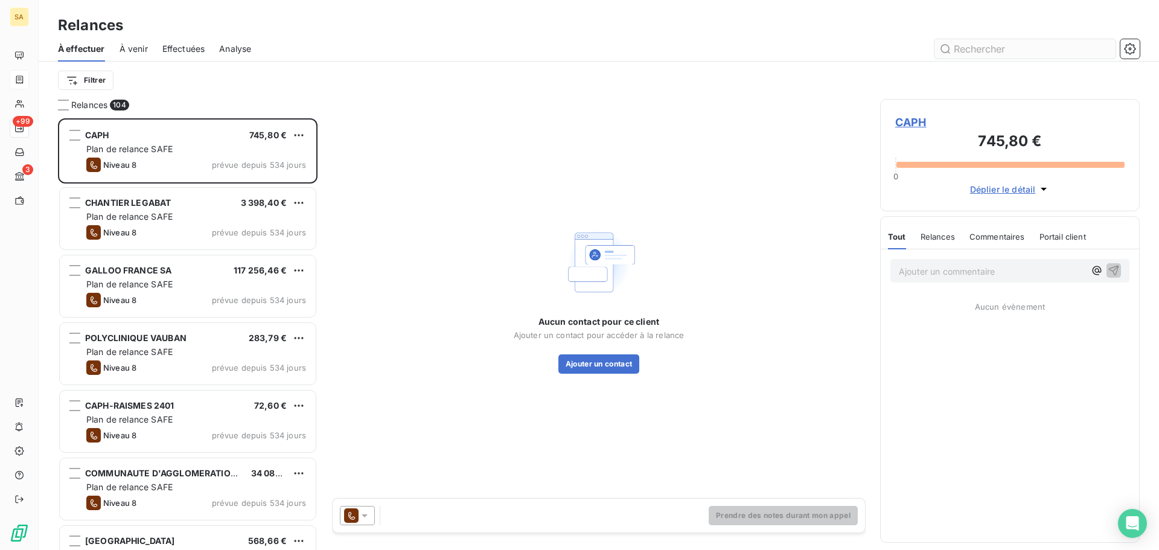
click at [1029, 50] on input "text" at bounding box center [1024, 48] width 181 height 19
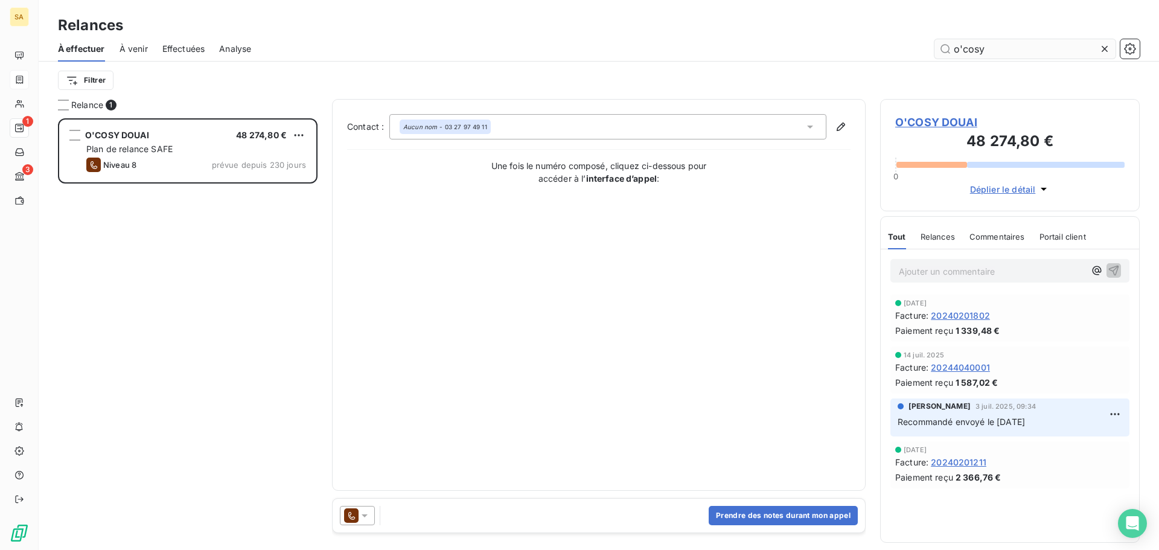
scroll to position [423, 250]
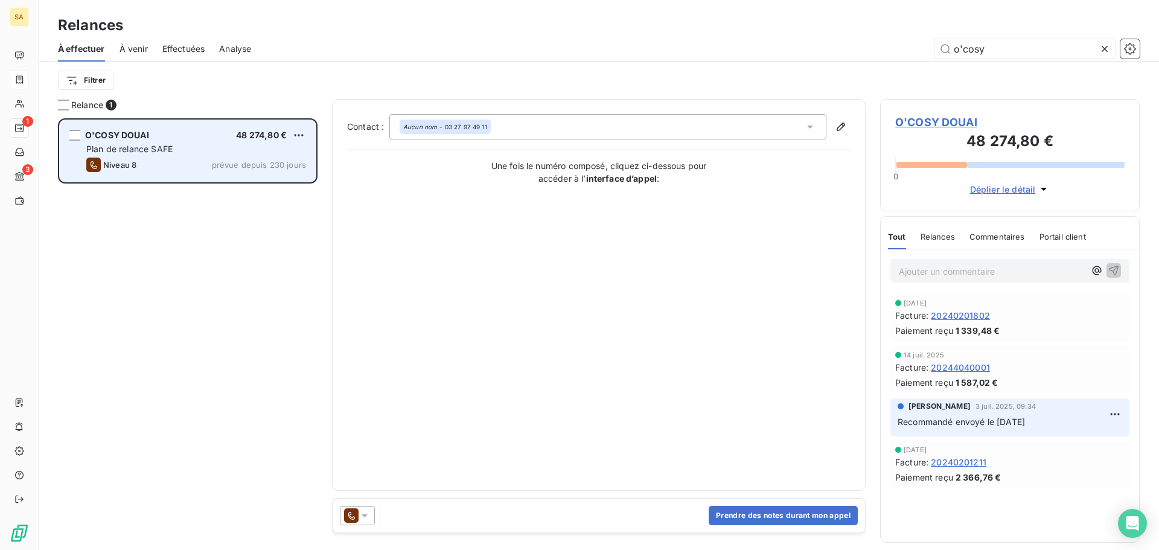
type input "o'cosy"
click at [187, 148] on div "Plan de relance SAFE" at bounding box center [196, 149] width 220 height 12
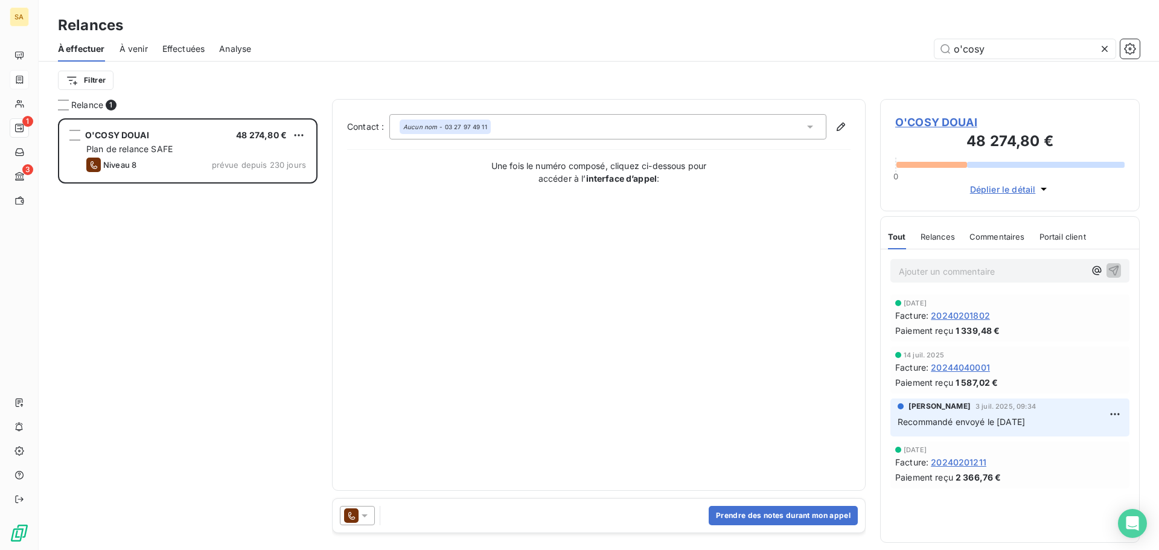
click at [939, 121] on span "O'COSY DOUAI" at bounding box center [1009, 122] width 229 height 16
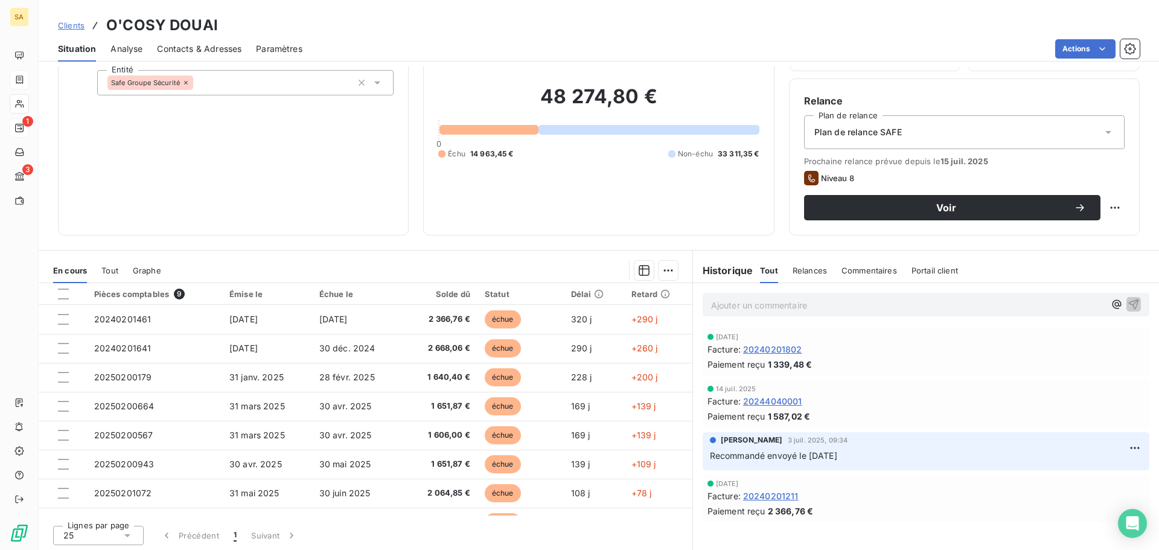
scroll to position [81, 0]
